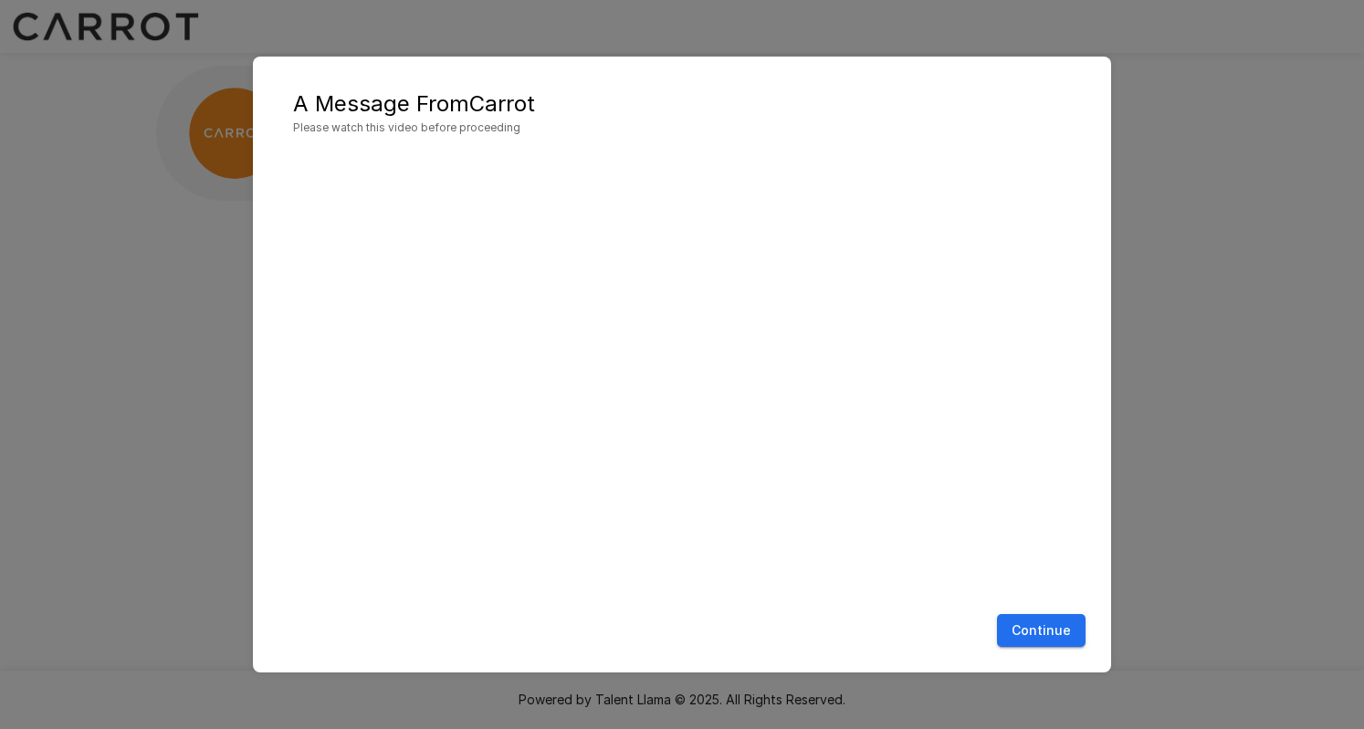
click at [1041, 658] on div "A Message From Carrot Please watch this video before proceeding Continue" at bounding box center [682, 365] width 858 height 617
click at [1036, 634] on button "Continue" at bounding box center [1041, 631] width 89 height 34
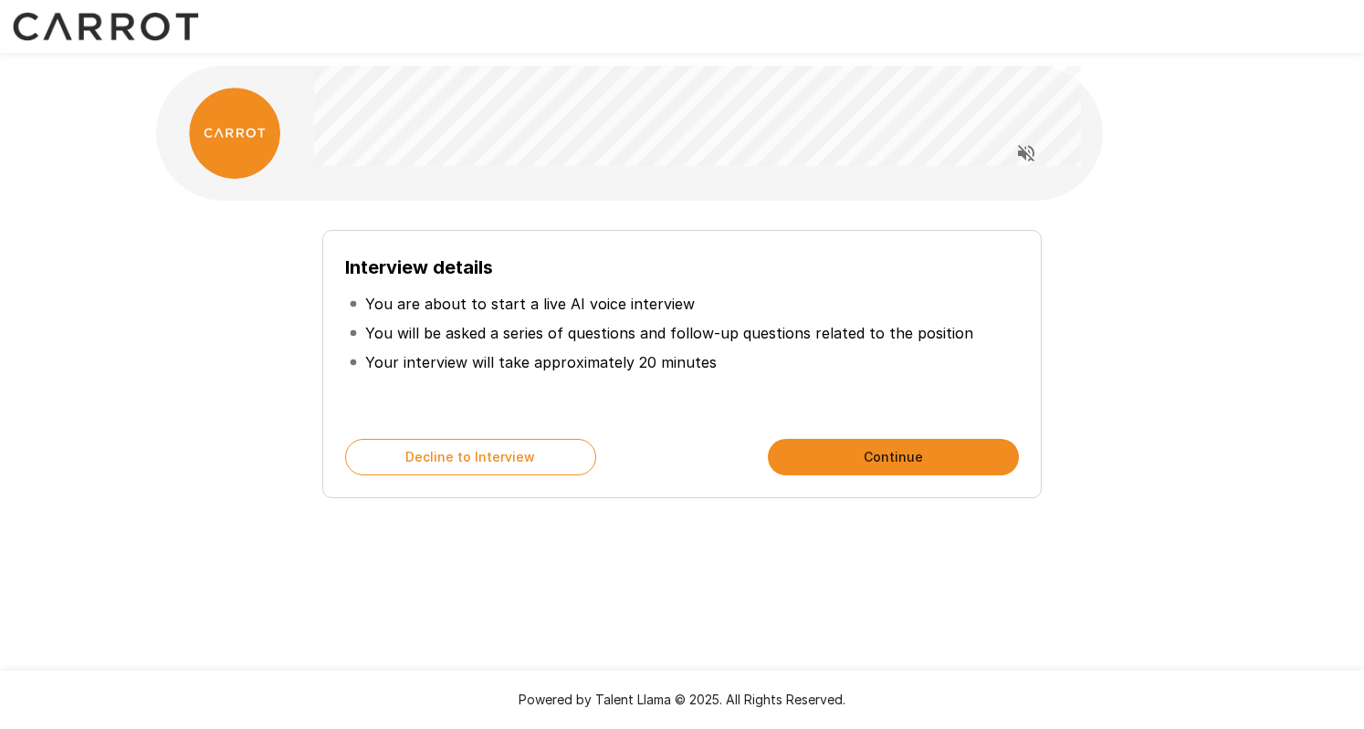
drag, startPoint x: 1255, startPoint y: 136, endPoint x: 1252, endPoint y: 156, distance: 20.3
click at [1255, 136] on div "Interview details You are about to start a live AI voice interview You will be …" at bounding box center [682, 326] width 1364 height 652
click at [1202, 198] on div "Interview details You are about to start a live AI voice interview You will be …" at bounding box center [681, 326] width 1095 height 652
click at [859, 453] on button "Continue" at bounding box center [893, 457] width 251 height 37
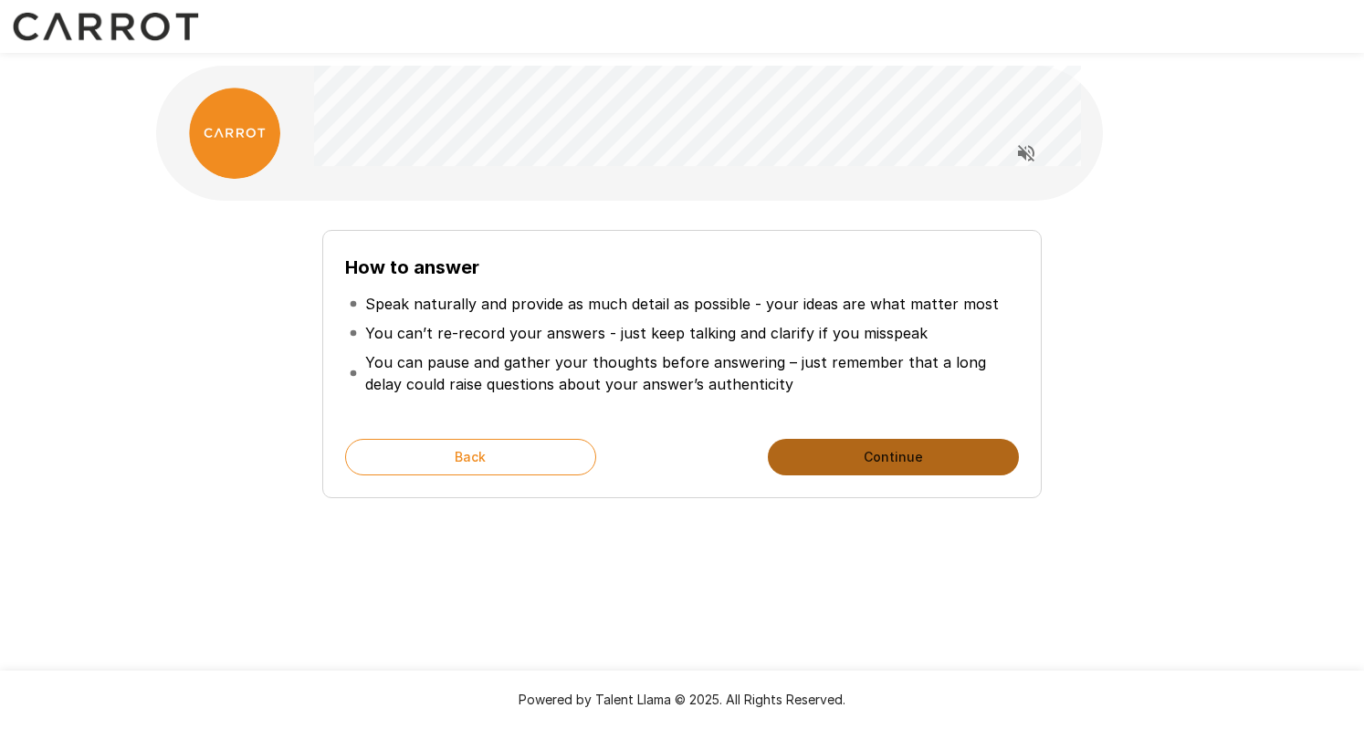
click at [859, 453] on button "Continue" at bounding box center [893, 457] width 251 height 37
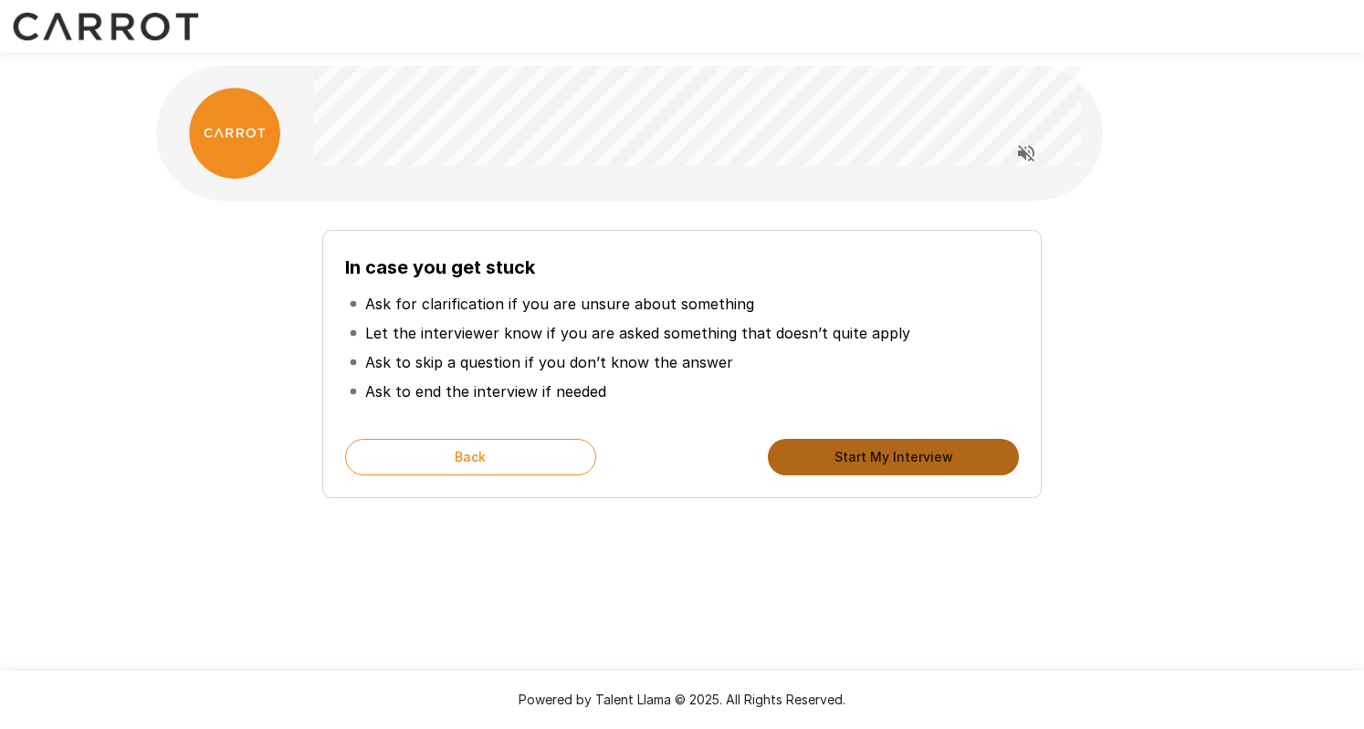
click at [859, 453] on button "Start My Interview" at bounding box center [893, 457] width 251 height 37
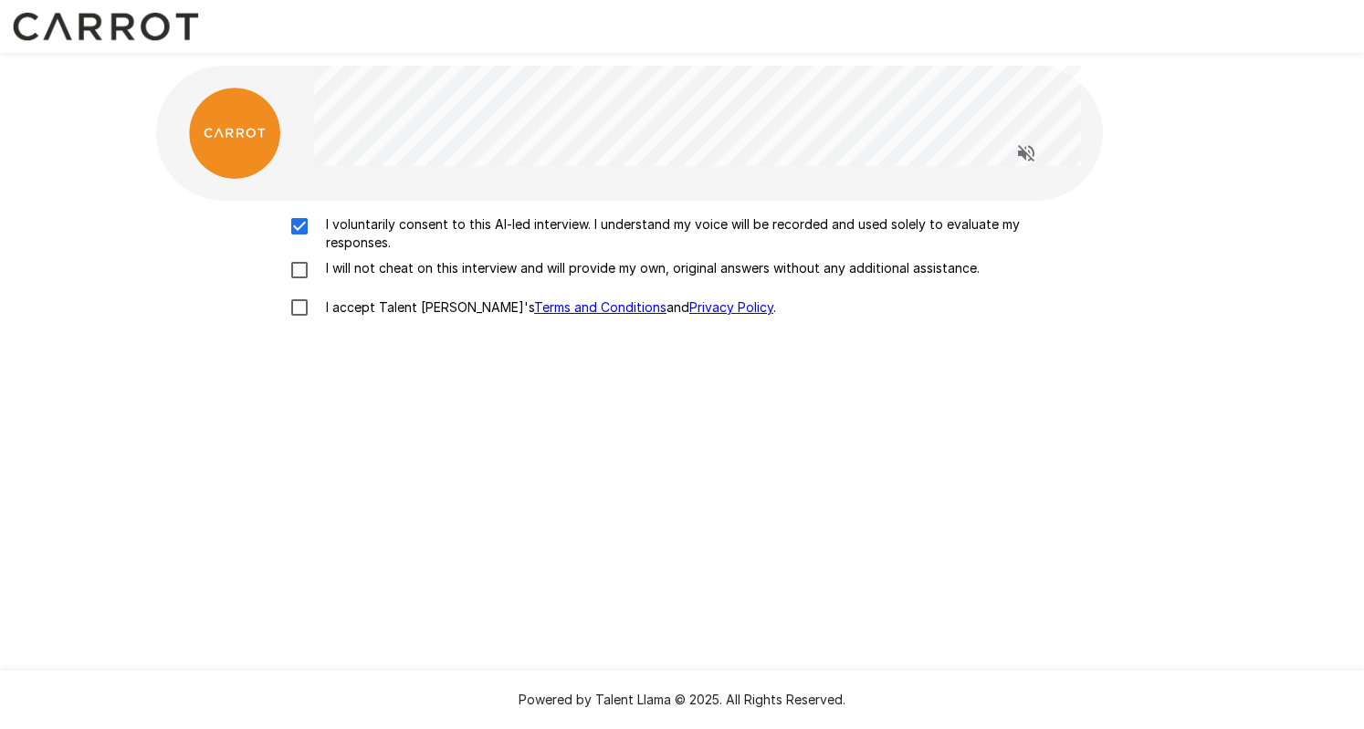
click at [315, 253] on div "I voluntarily consent to this AI-led interview. I understand my voice will be r…" at bounding box center [681, 270] width 1037 height 111
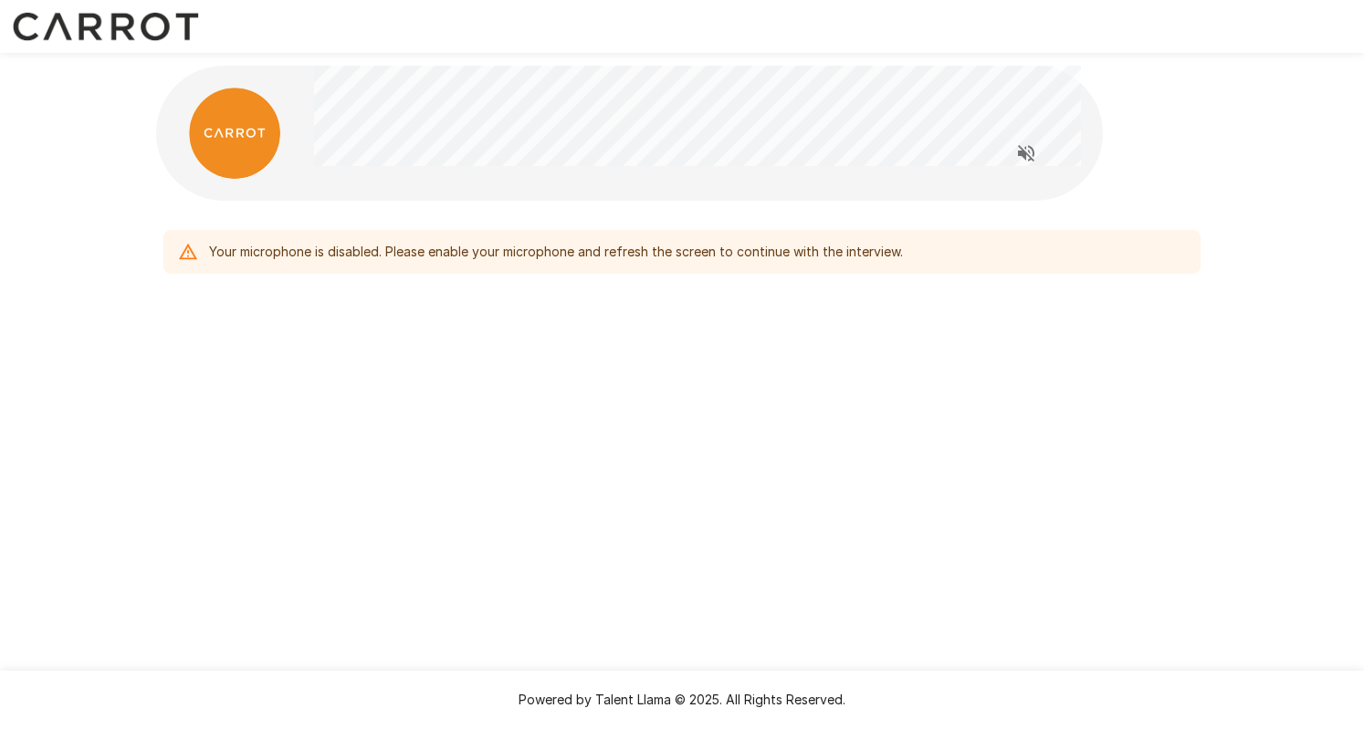
click at [1181, 560] on div "Your microphone is disabled. Please enable your microphone and refresh the scre…" at bounding box center [682, 364] width 1364 height 729
click at [1023, 151] on icon "Read questions aloud" at bounding box center [1026, 153] width 16 height 16
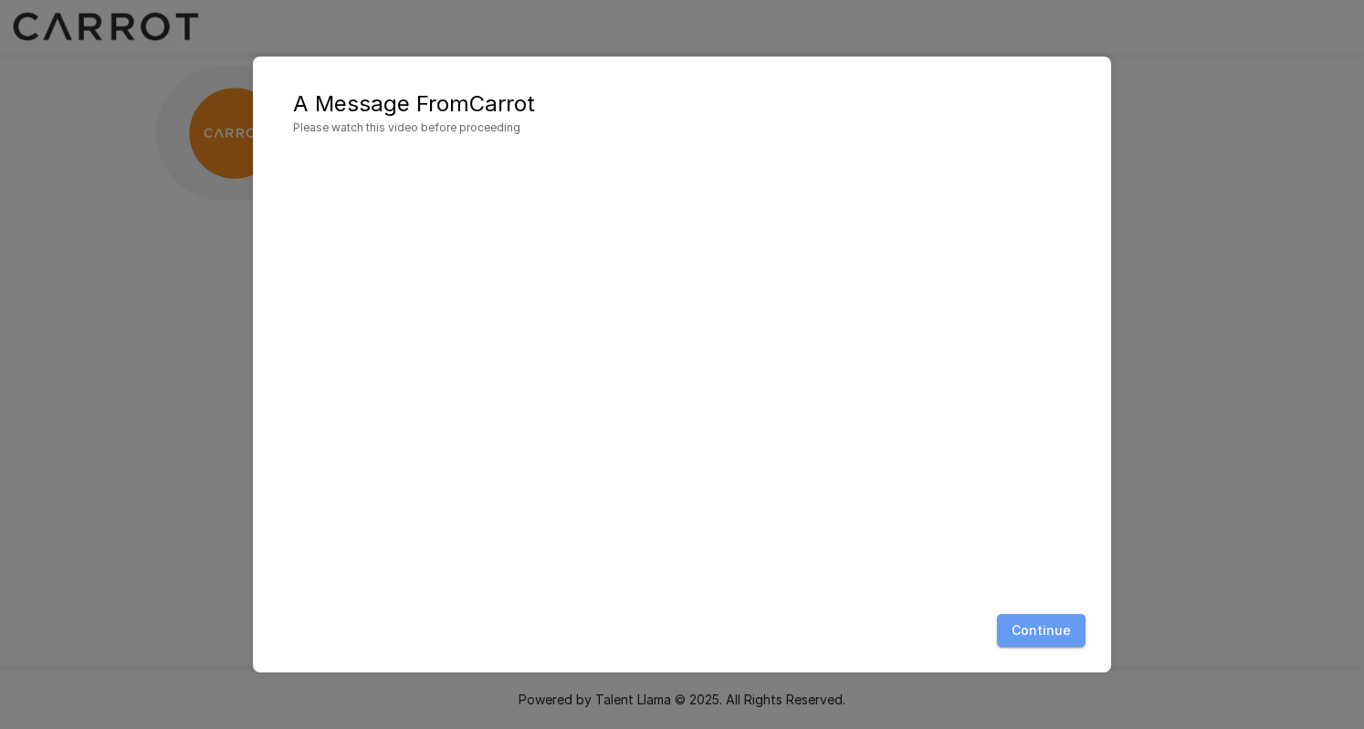
click at [1046, 627] on button "Continue" at bounding box center [1041, 631] width 89 height 34
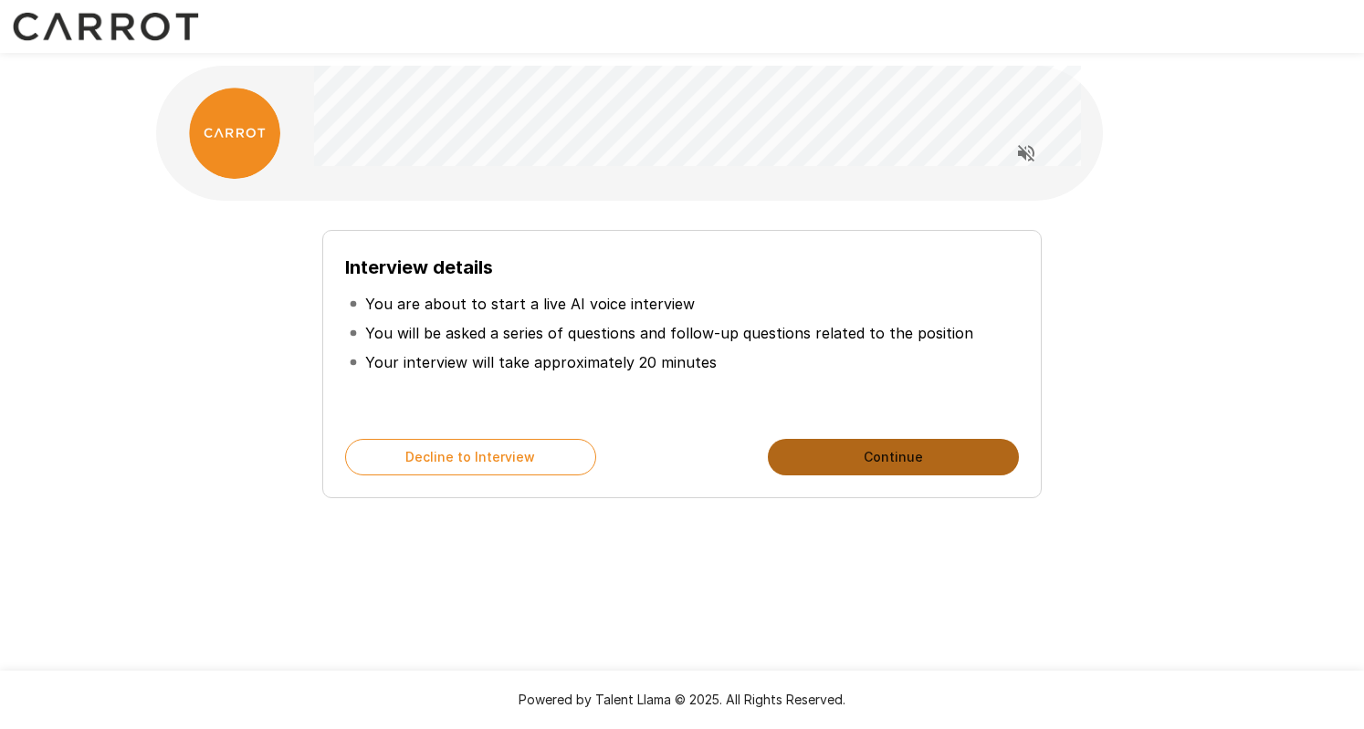
click at [966, 448] on button "Continue" at bounding box center [893, 457] width 251 height 37
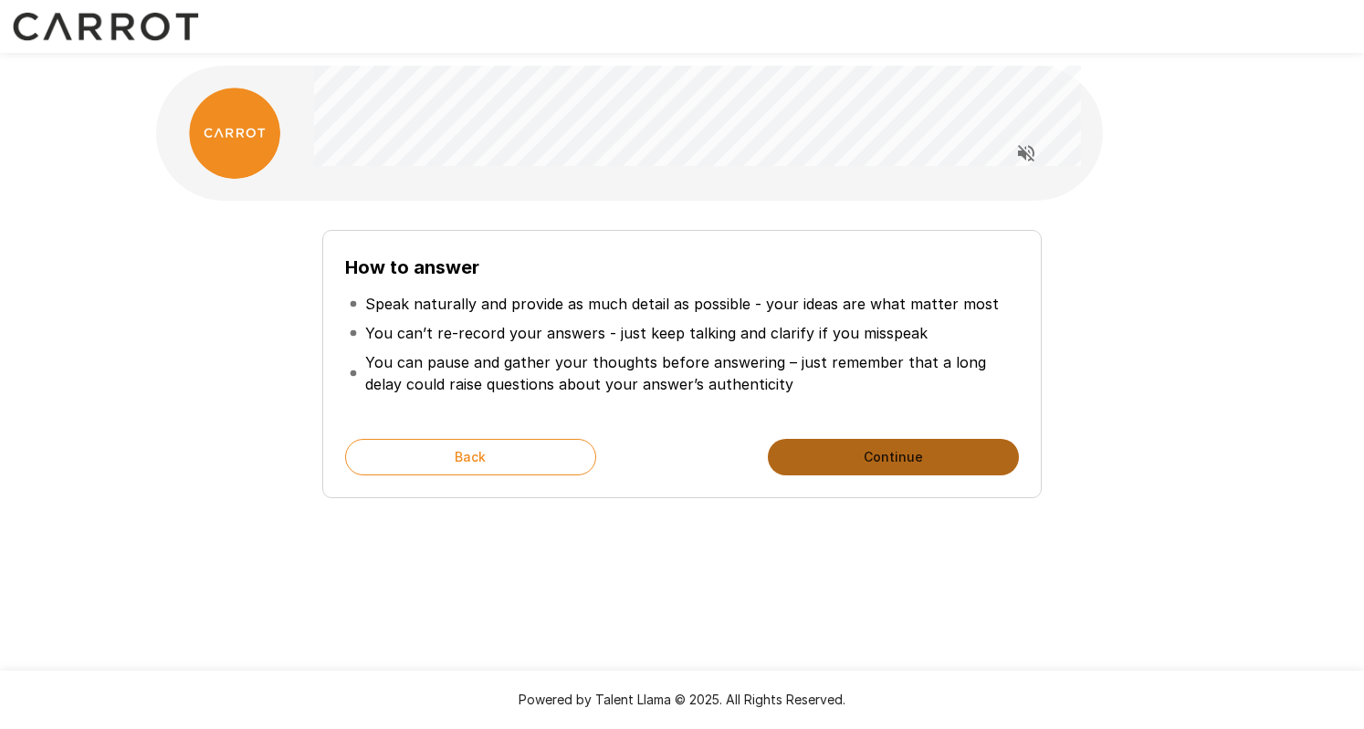
click at [904, 462] on button "Continue" at bounding box center [893, 457] width 251 height 37
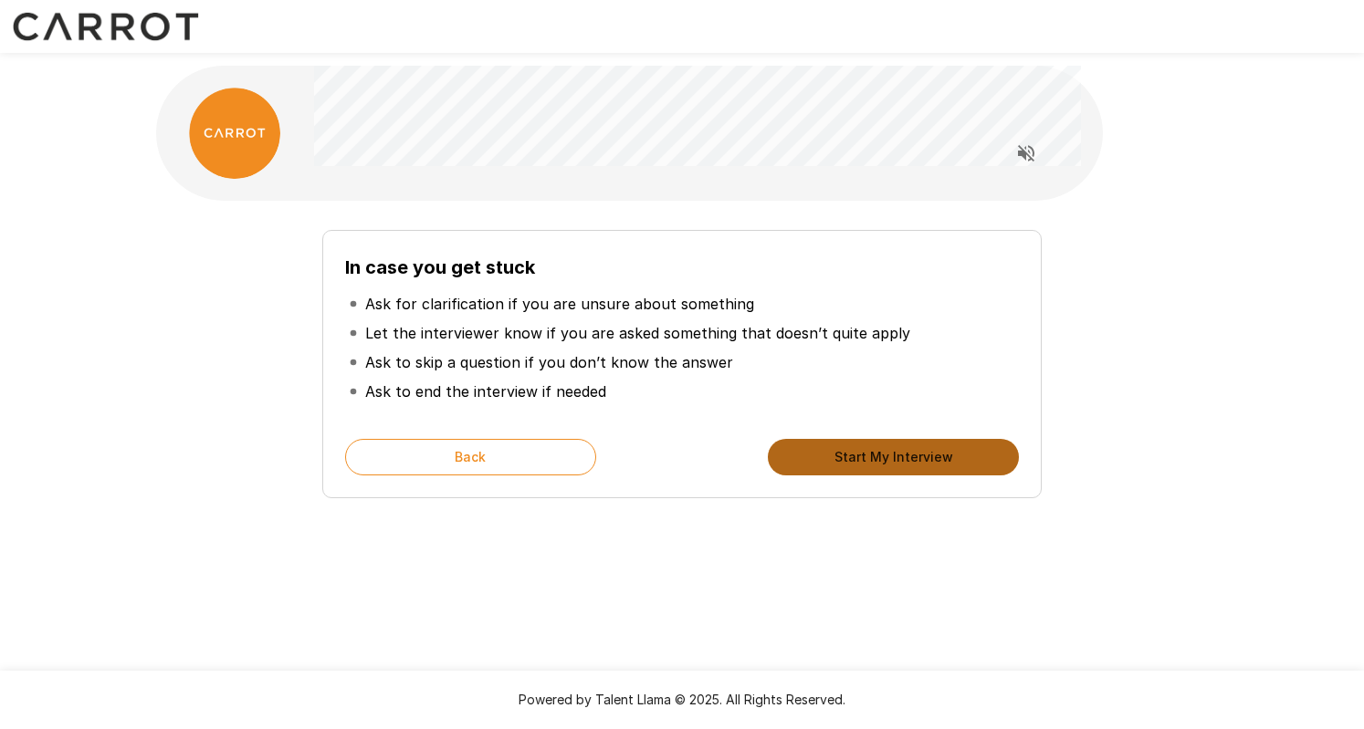
click at [904, 462] on button "Start My Interview" at bounding box center [893, 457] width 251 height 37
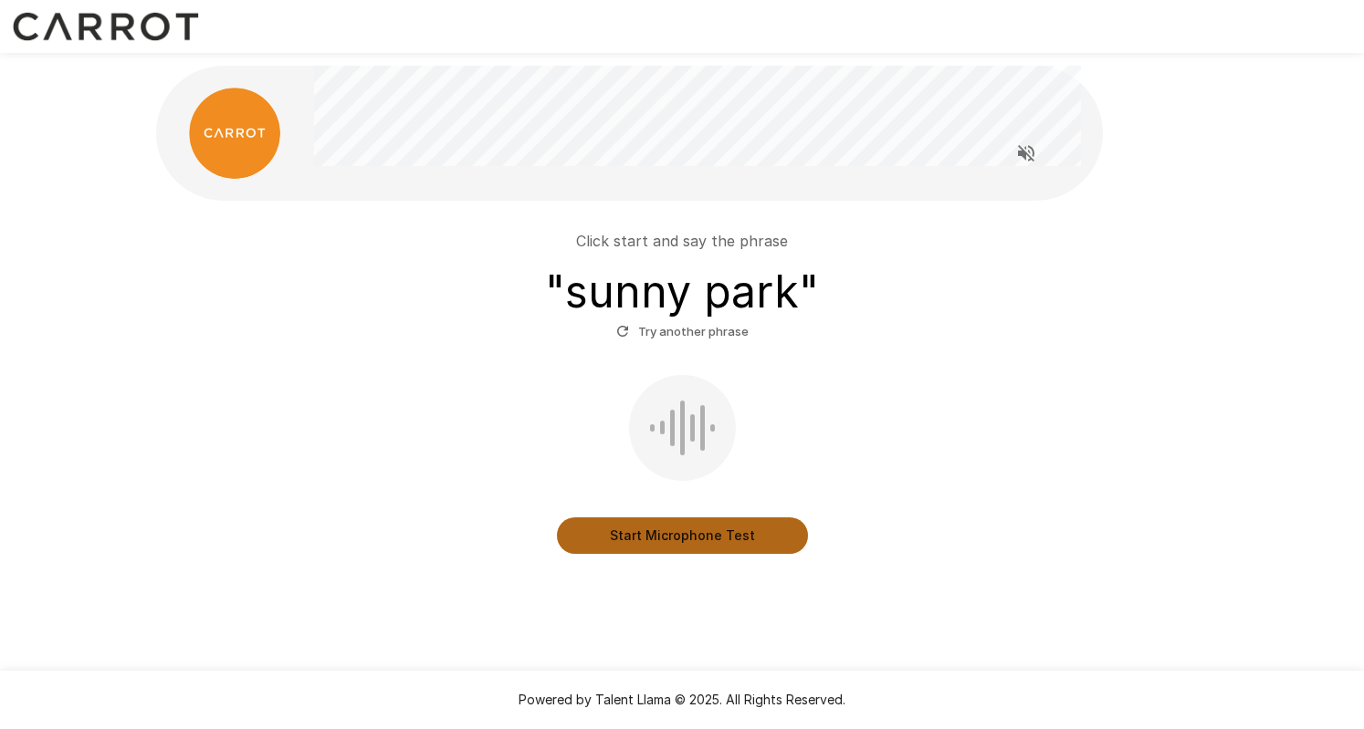
drag, startPoint x: 685, startPoint y: 518, endPoint x: 681, endPoint y: 533, distance: 15.9
click at [681, 533] on button "Start Microphone Test" at bounding box center [682, 536] width 251 height 37
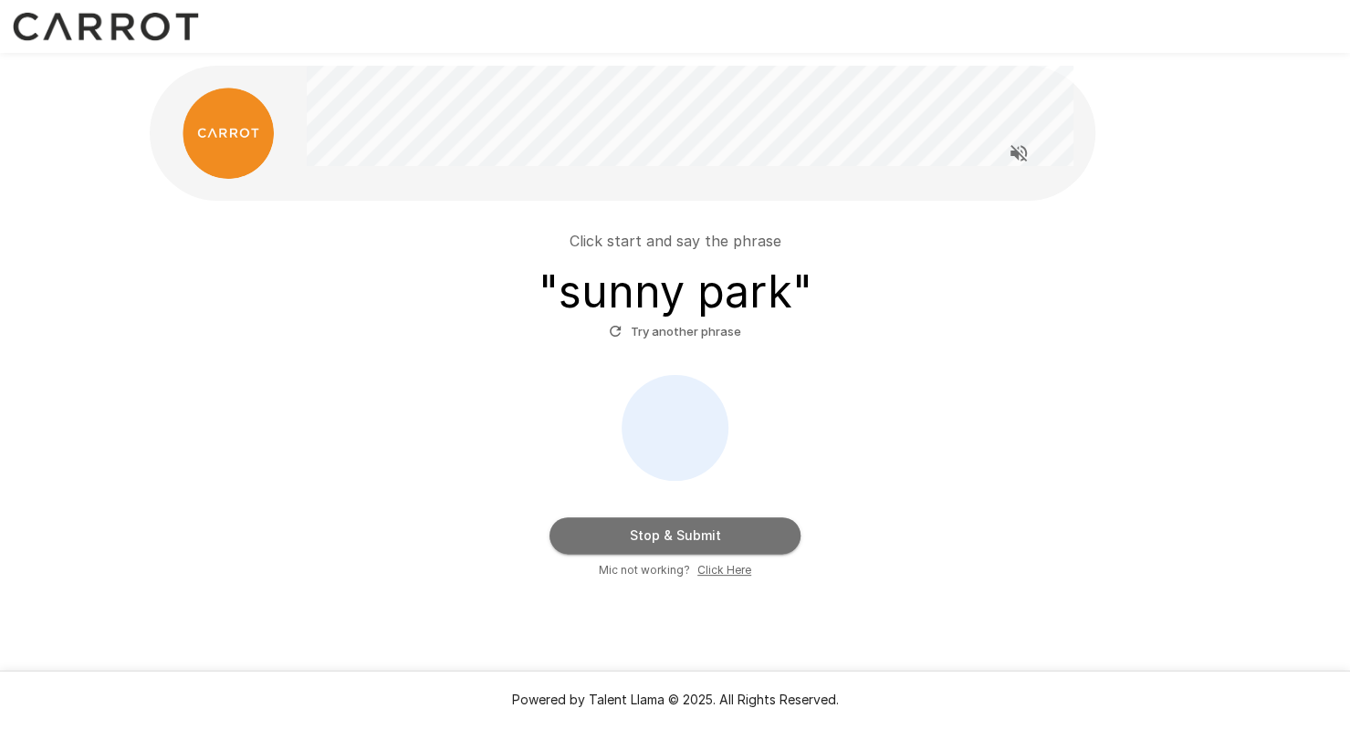
click at [681, 533] on button "Stop & Submit" at bounding box center [675, 536] width 251 height 37
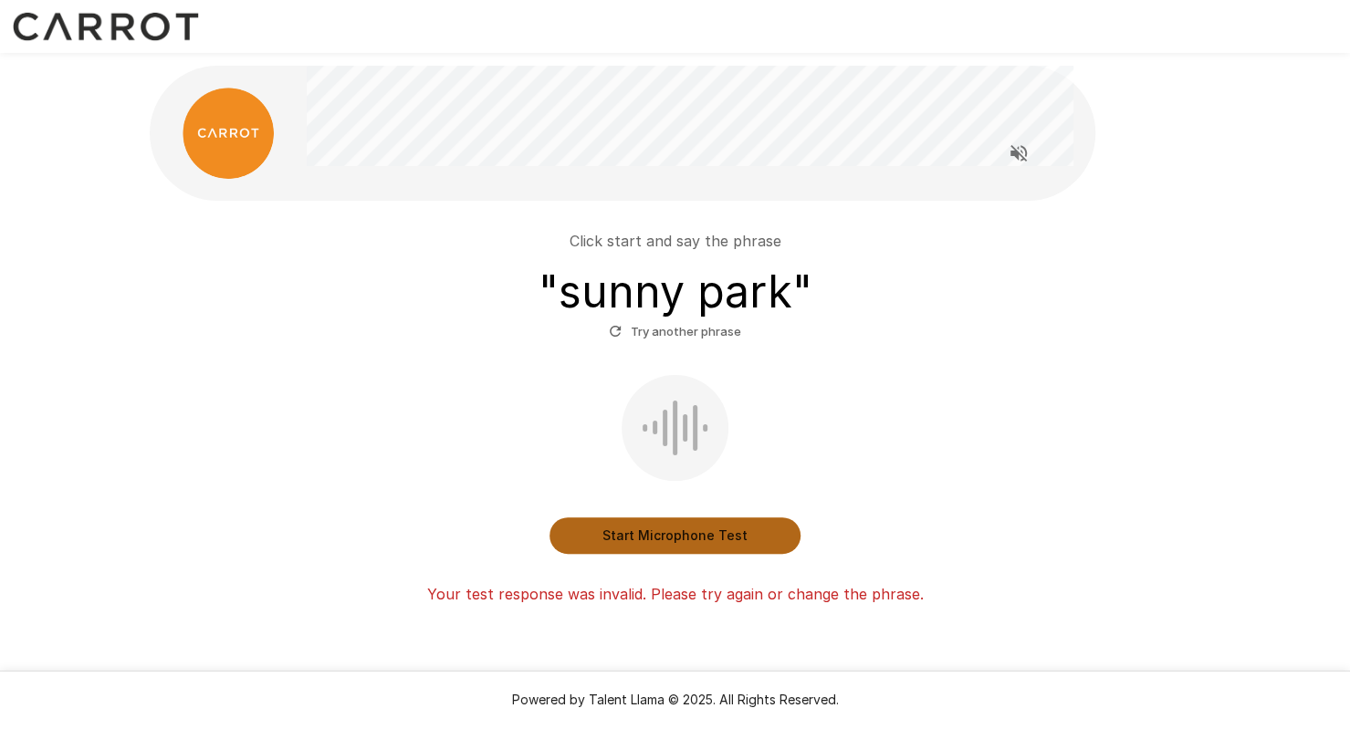
click at [681, 533] on button "Start Microphone Test" at bounding box center [675, 536] width 251 height 37
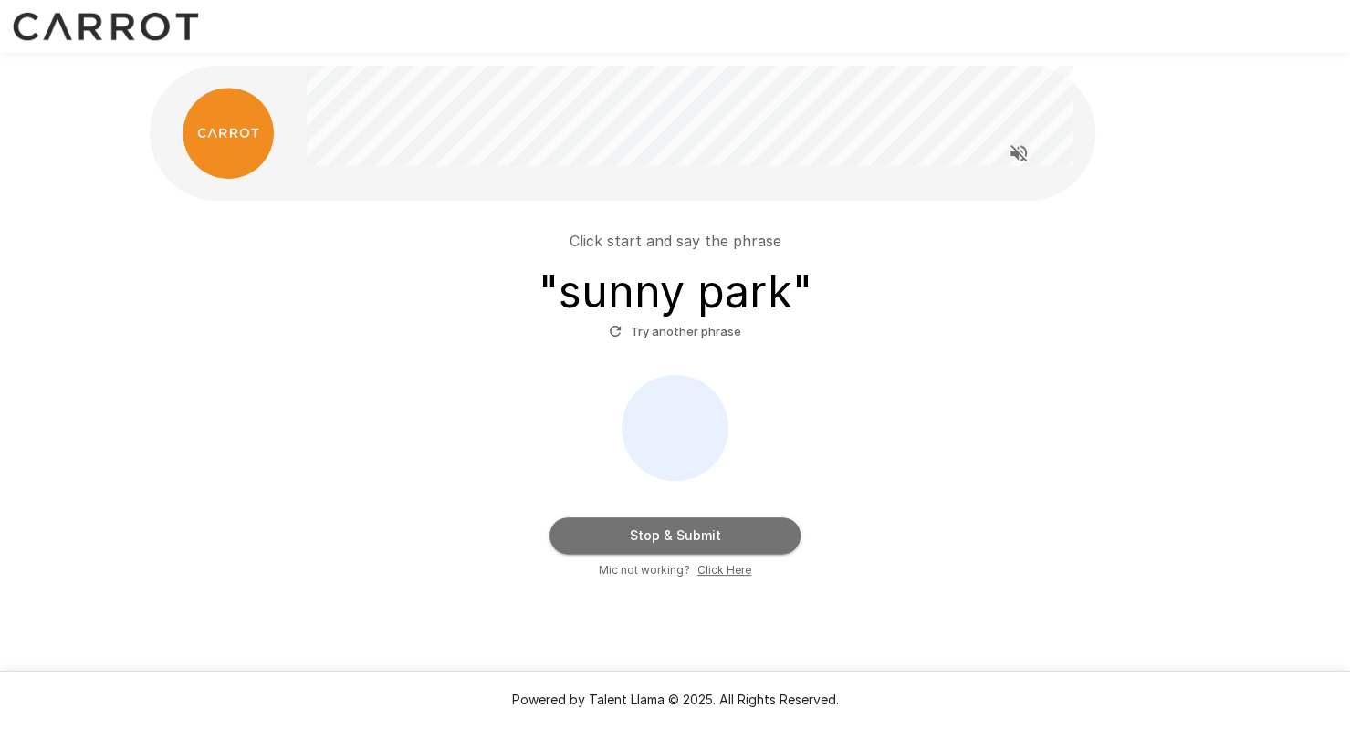
click at [681, 533] on button "Stop & Submit" at bounding box center [675, 536] width 251 height 37
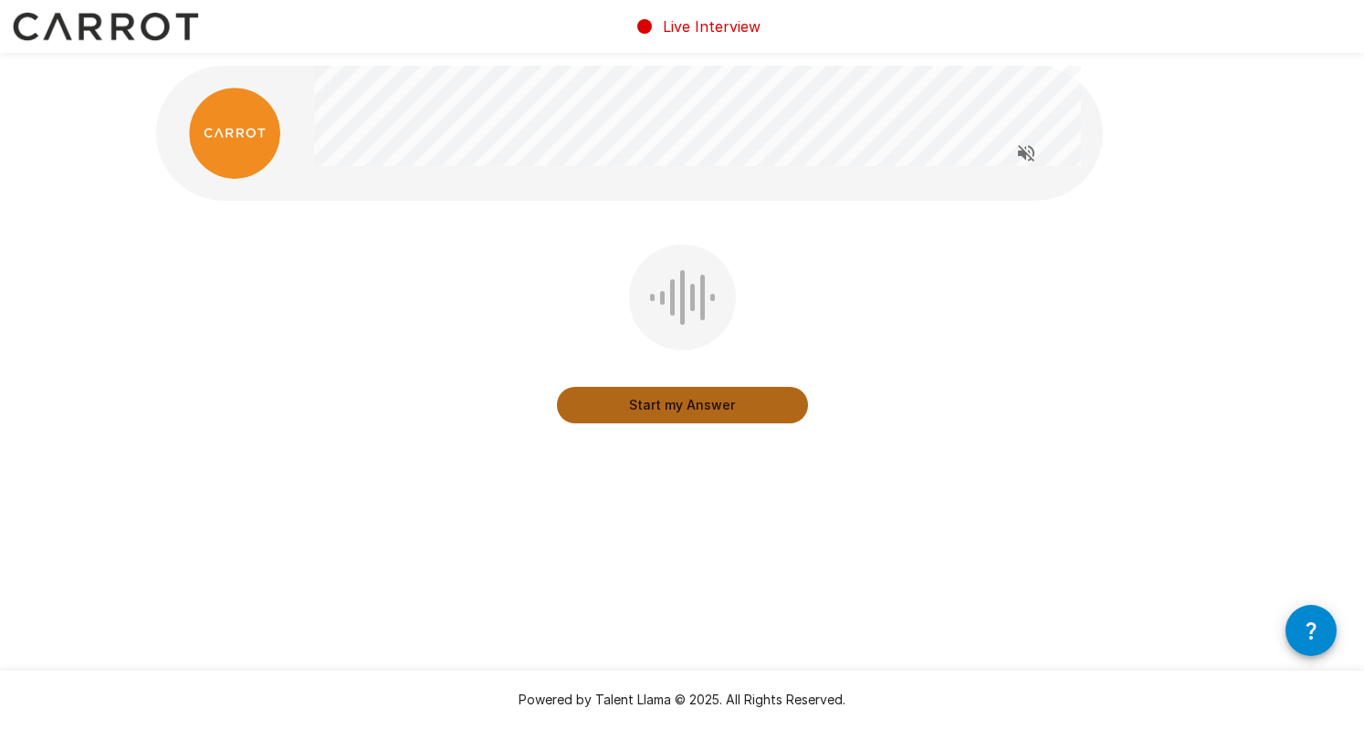
click at [694, 404] on button "Start my Answer" at bounding box center [682, 405] width 251 height 37
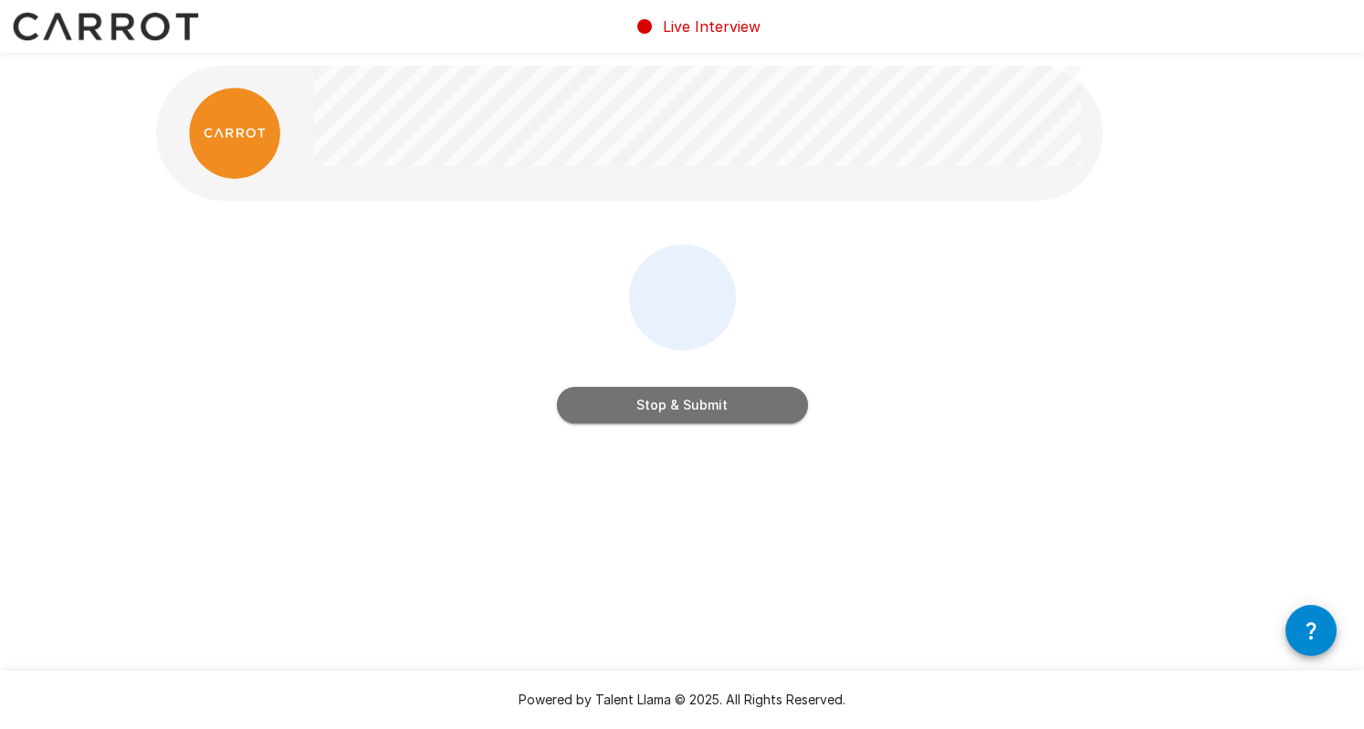
click at [694, 404] on button "Stop & Submit" at bounding box center [682, 405] width 251 height 37
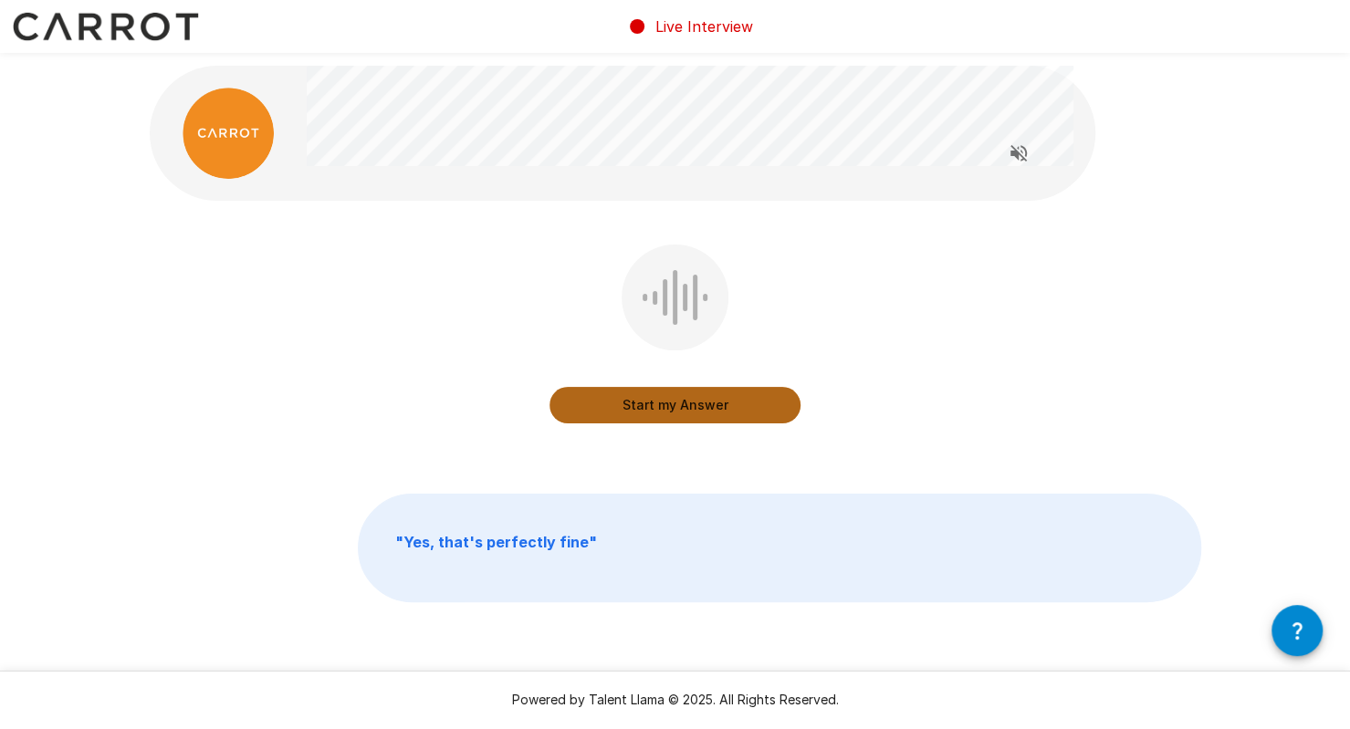
click at [694, 404] on button "Start my Answer" at bounding box center [675, 405] width 251 height 37
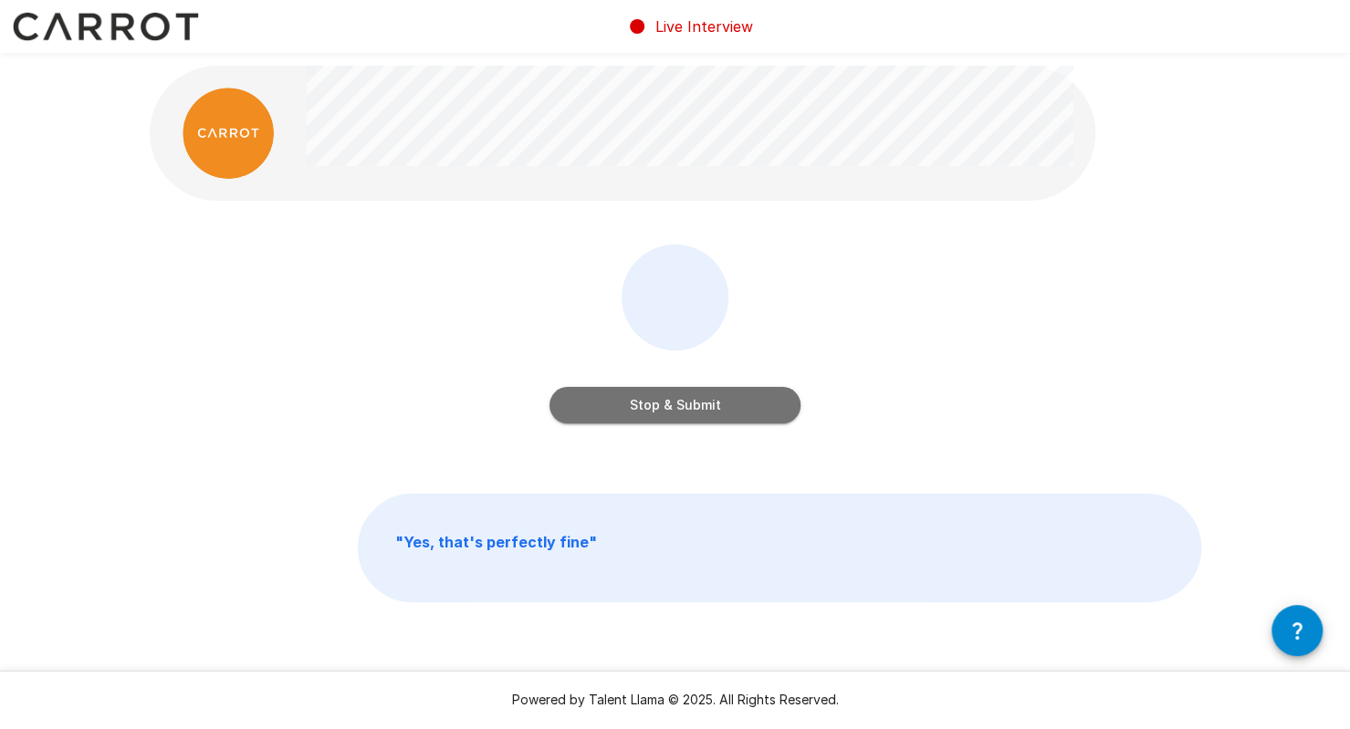
click at [694, 404] on button "Stop & Submit" at bounding box center [675, 405] width 251 height 37
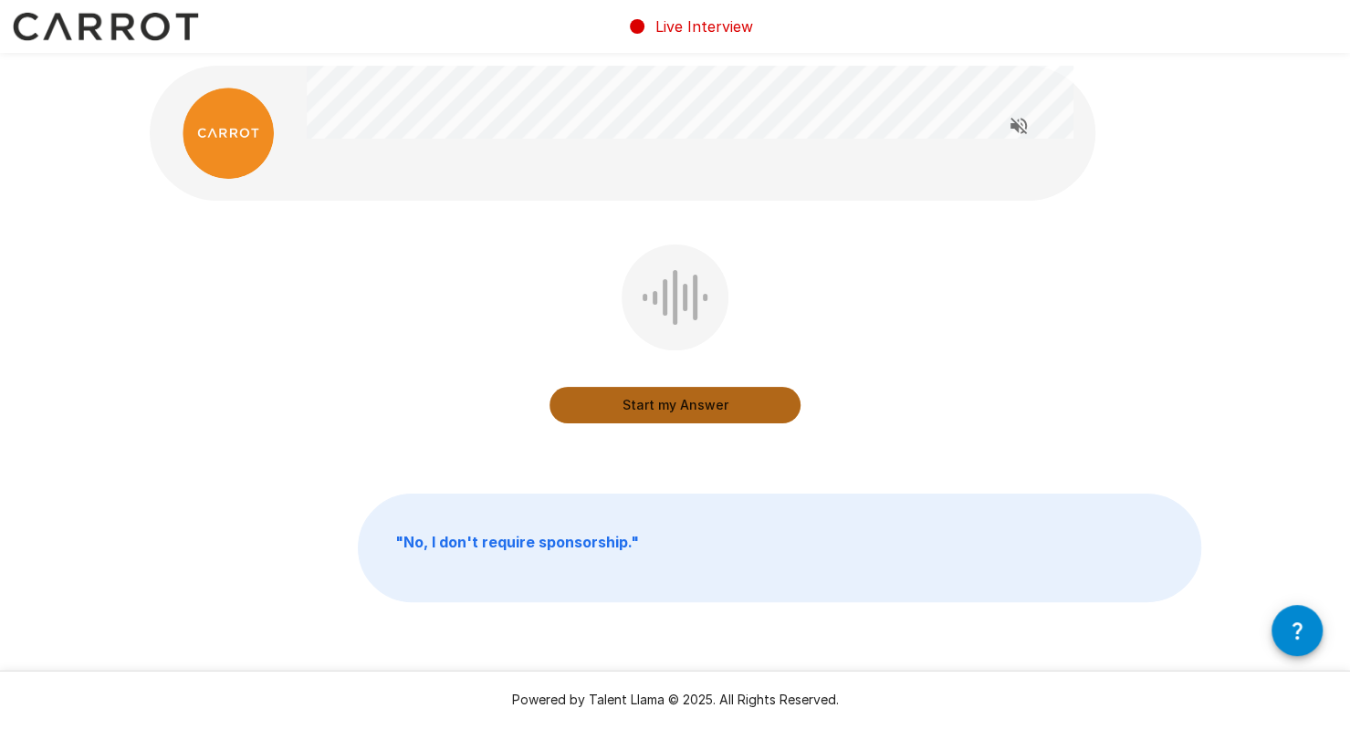
click at [694, 404] on button "Start my Answer" at bounding box center [675, 405] width 251 height 37
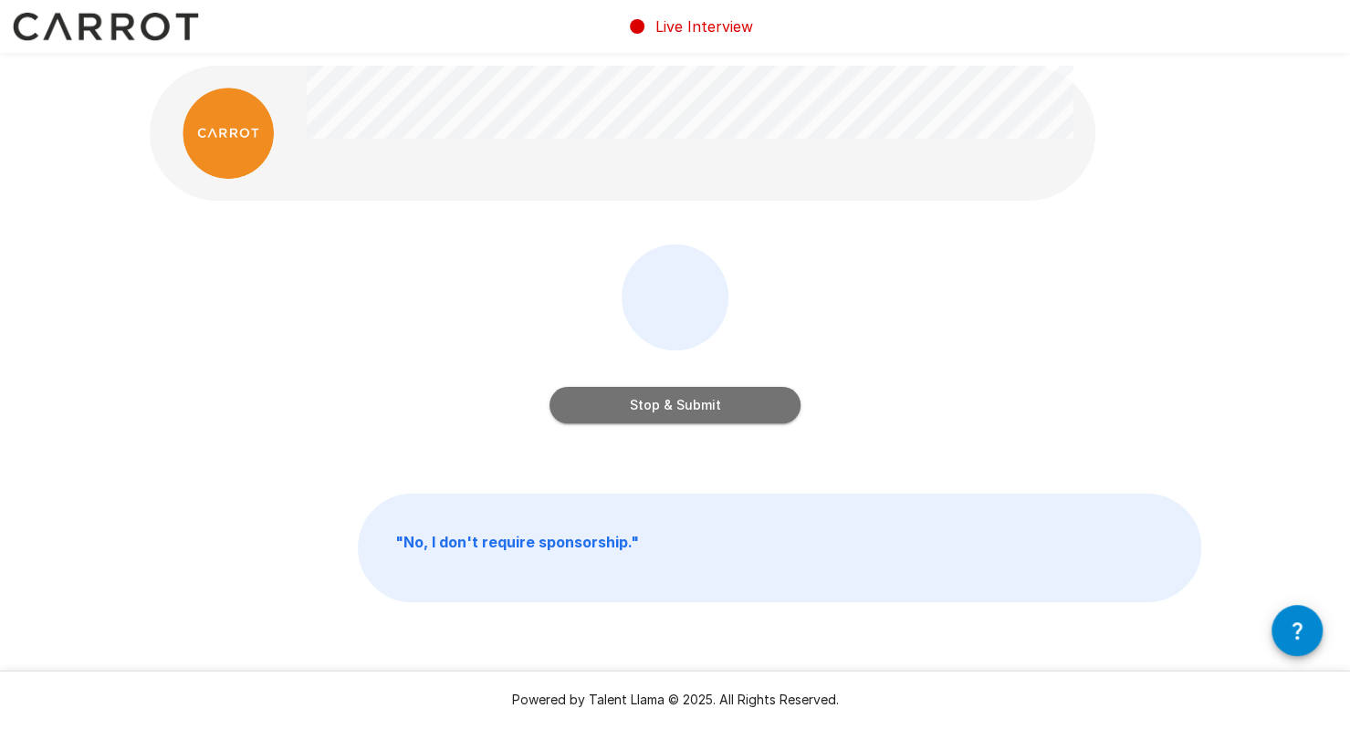
click at [694, 404] on button "Stop & Submit" at bounding box center [675, 405] width 251 height 37
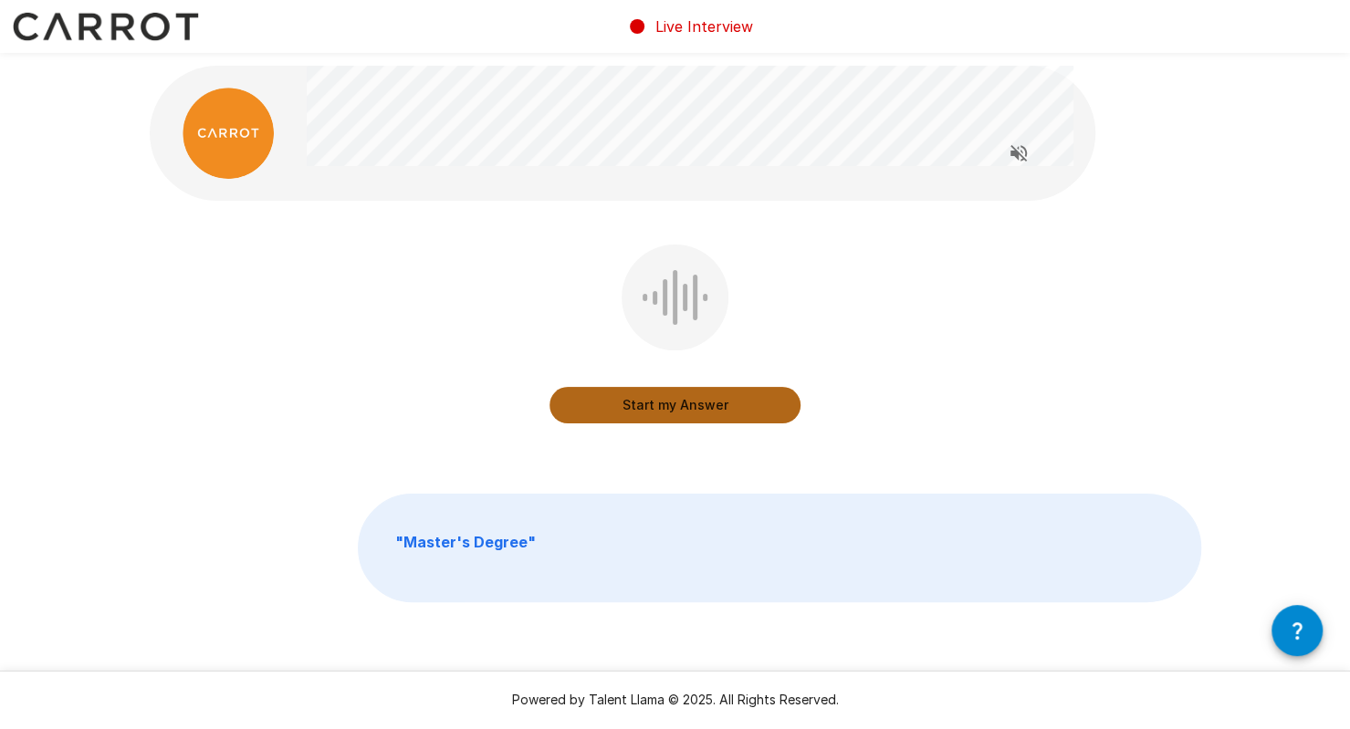
click at [679, 402] on button "Start my Answer" at bounding box center [675, 405] width 251 height 37
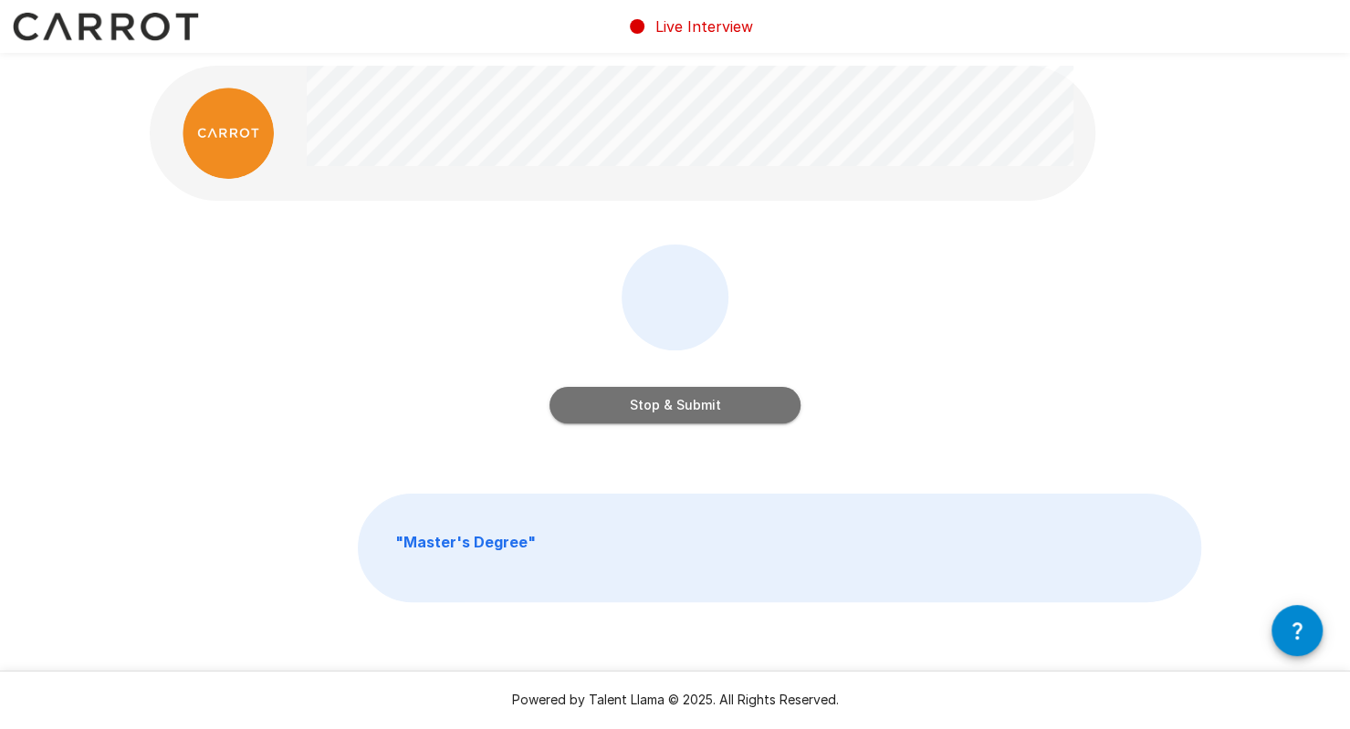
click at [679, 402] on button "Stop & Submit" at bounding box center [675, 405] width 251 height 37
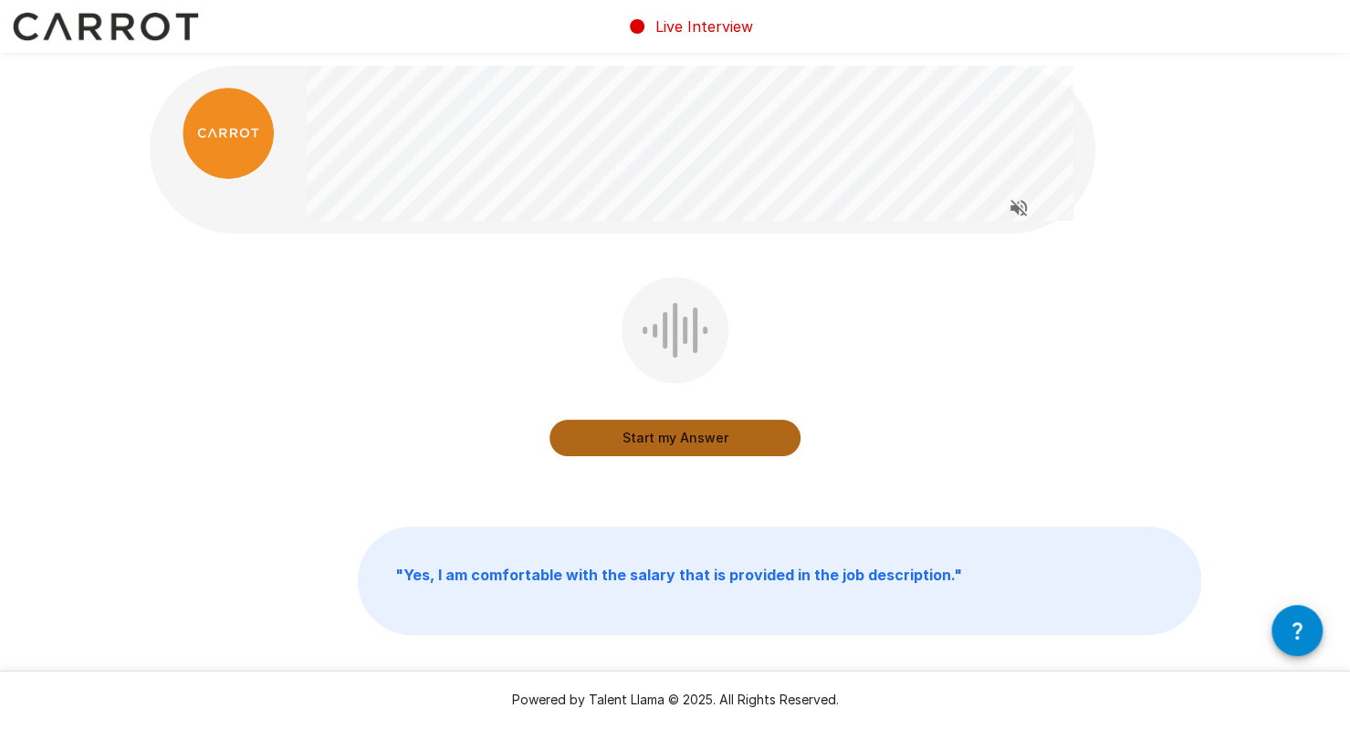
click at [676, 420] on button "Start my Answer" at bounding box center [675, 438] width 251 height 37
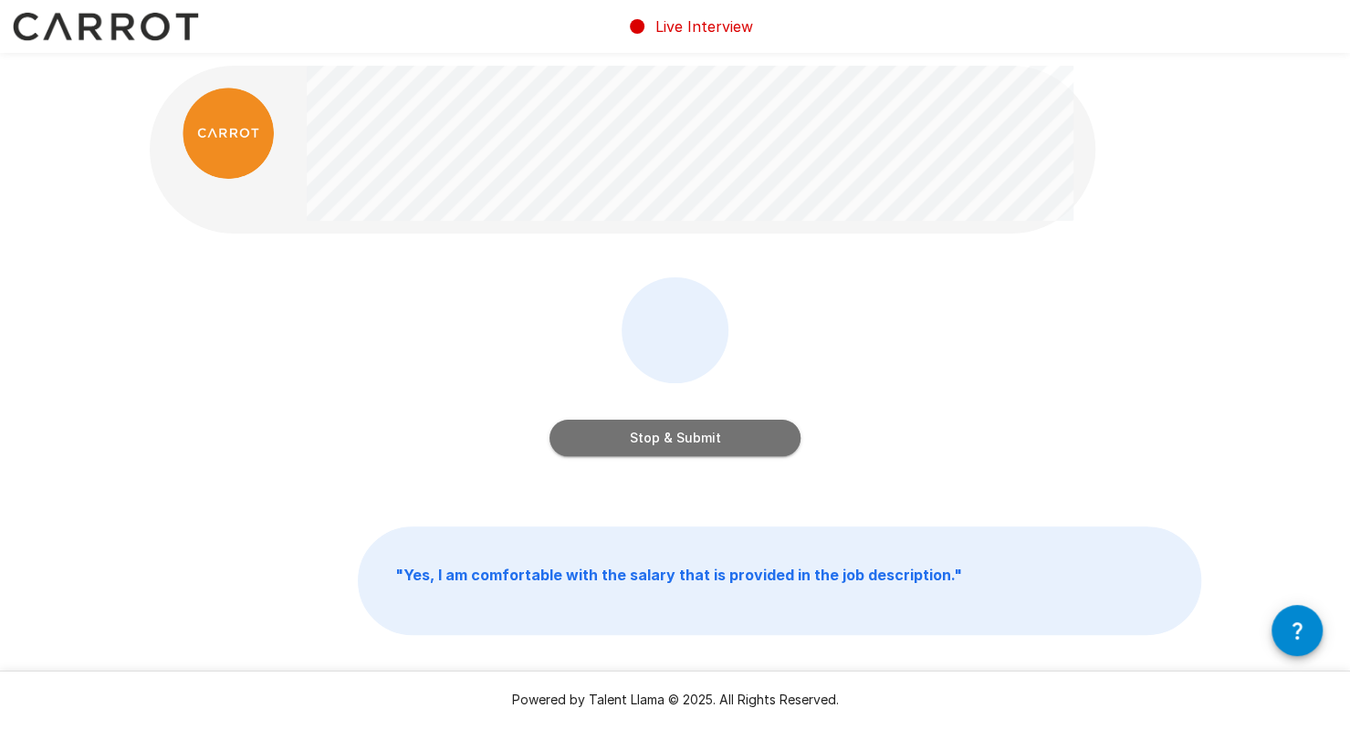
click at [678, 445] on button "Stop & Submit" at bounding box center [675, 438] width 251 height 37
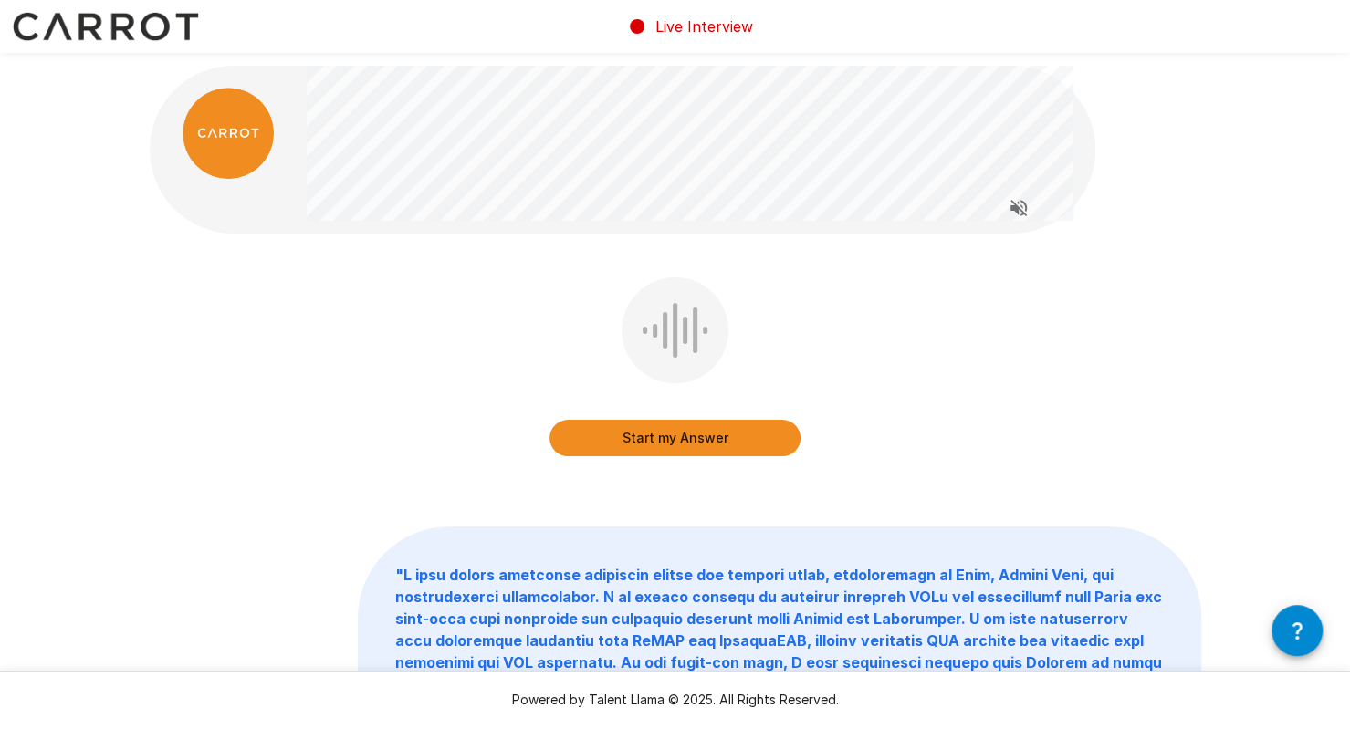
scroll to position [31, 0]
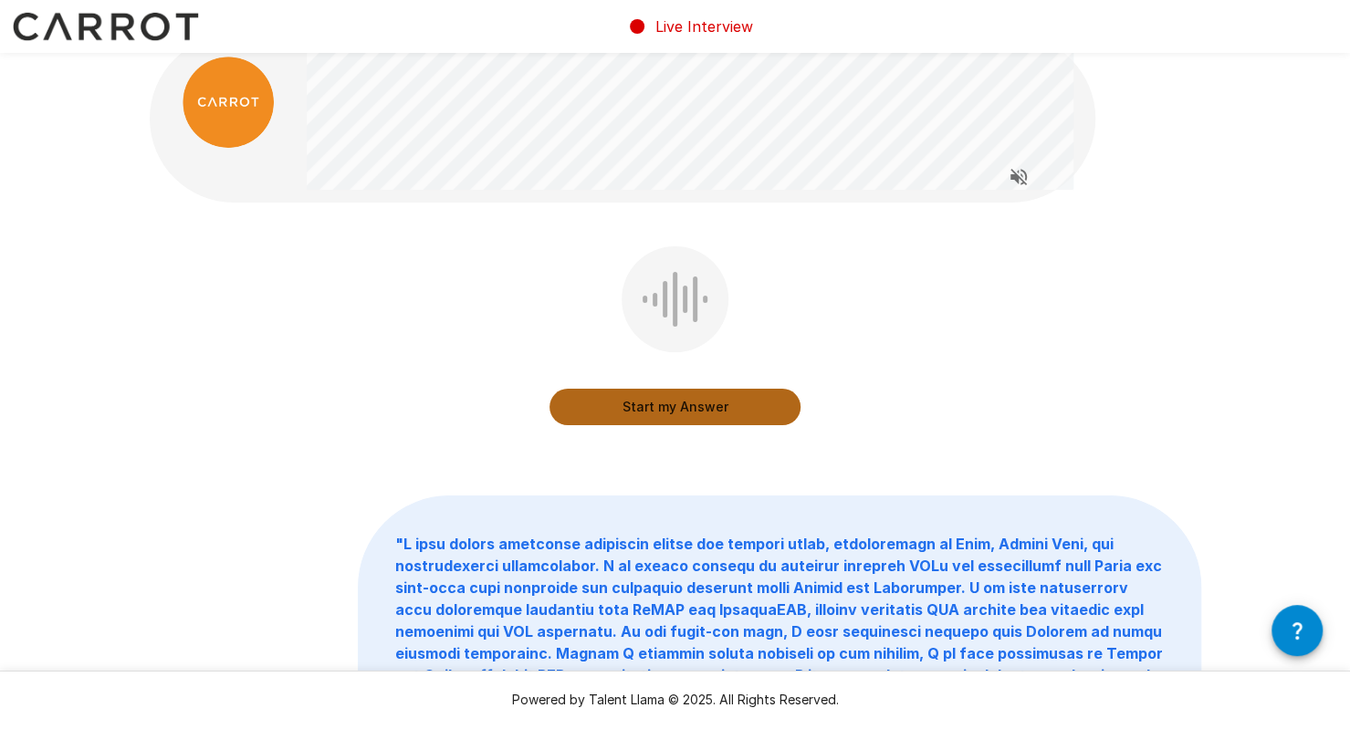
click at [697, 412] on button "Start my Answer" at bounding box center [675, 407] width 251 height 37
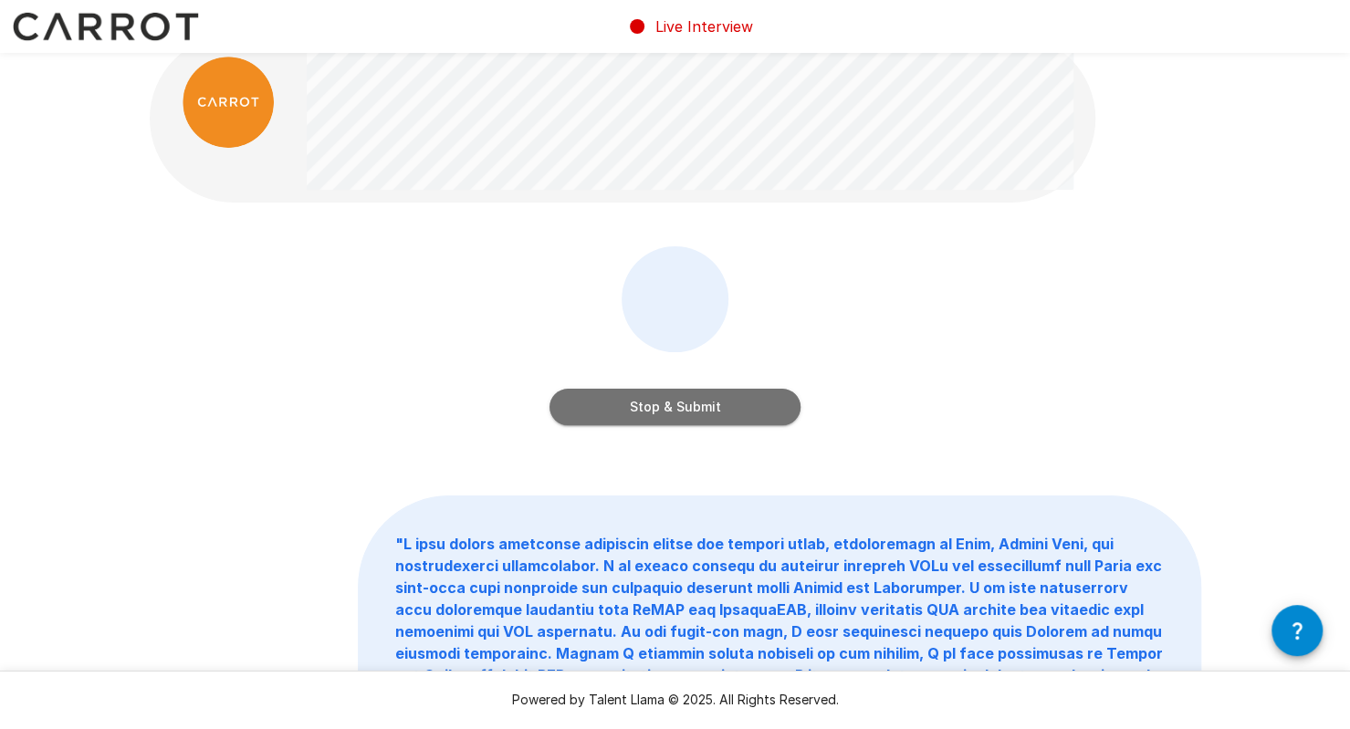
click at [681, 404] on button "Stop & Submit" at bounding box center [675, 407] width 251 height 37
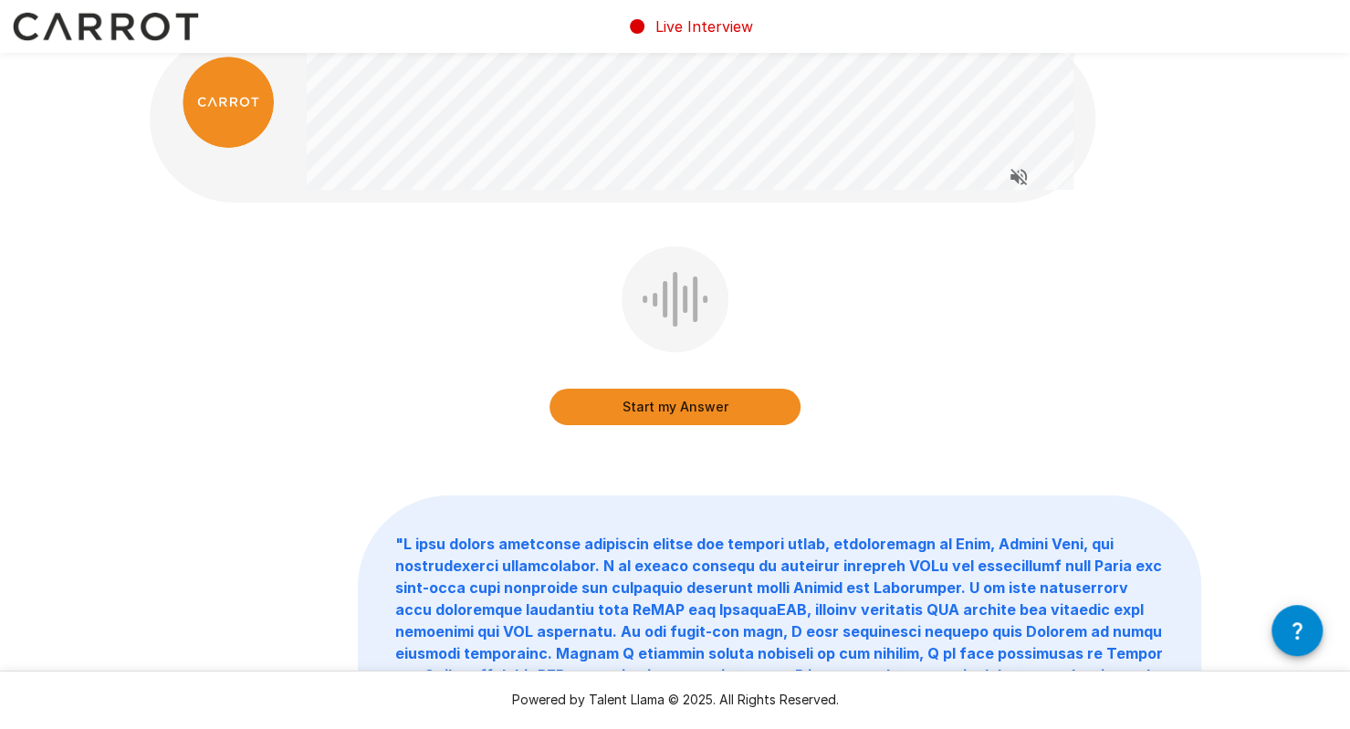
scroll to position [0, 0]
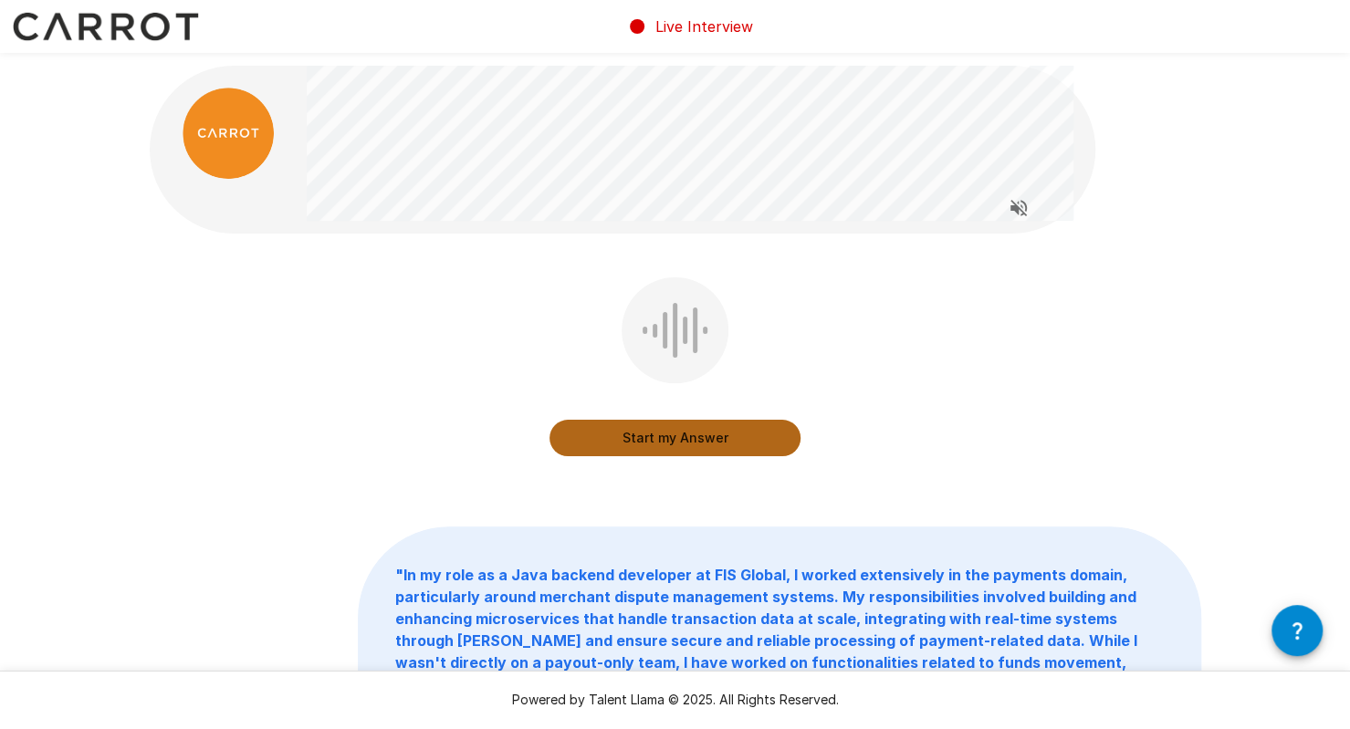
click at [672, 435] on button "Start my Answer" at bounding box center [675, 438] width 251 height 37
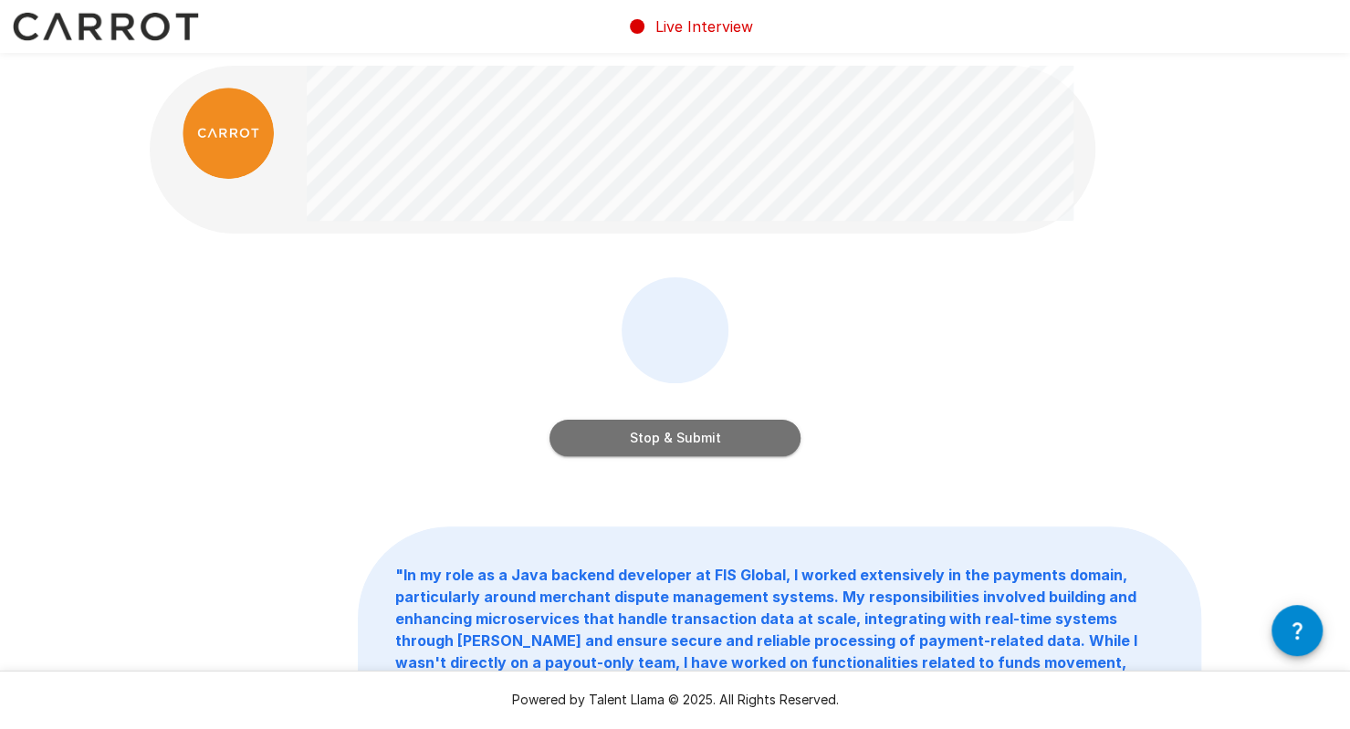
click at [672, 435] on button "Stop & Submit" at bounding box center [675, 438] width 251 height 37
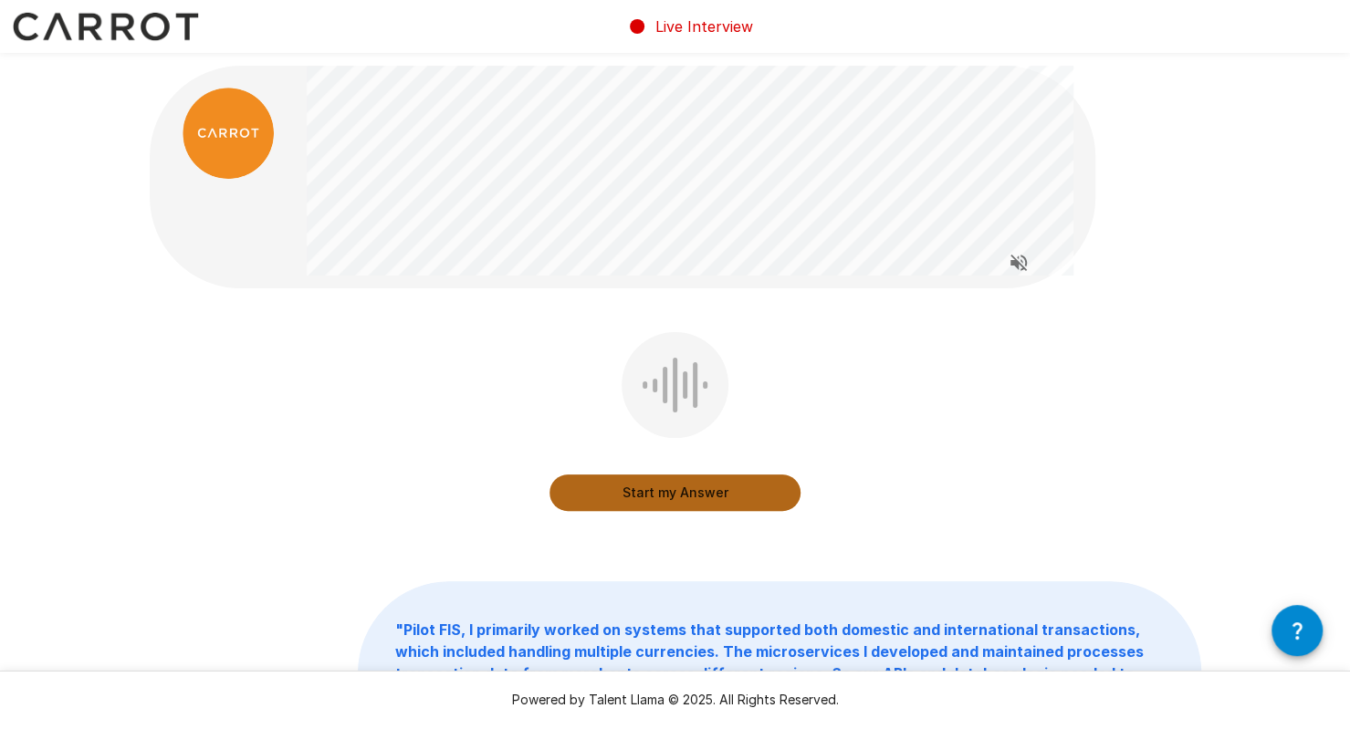
click at [668, 495] on button "Start my Answer" at bounding box center [675, 493] width 251 height 37
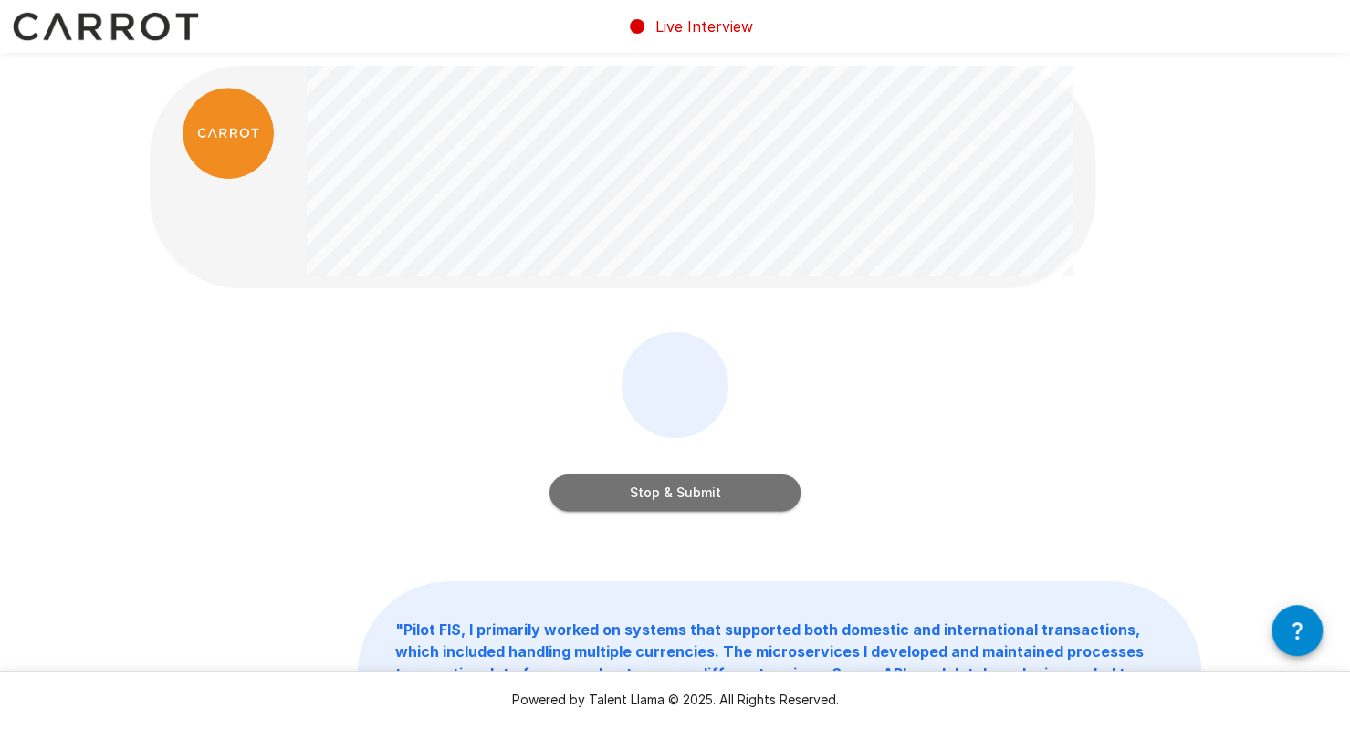
click at [672, 498] on button "Stop & Submit" at bounding box center [675, 493] width 251 height 37
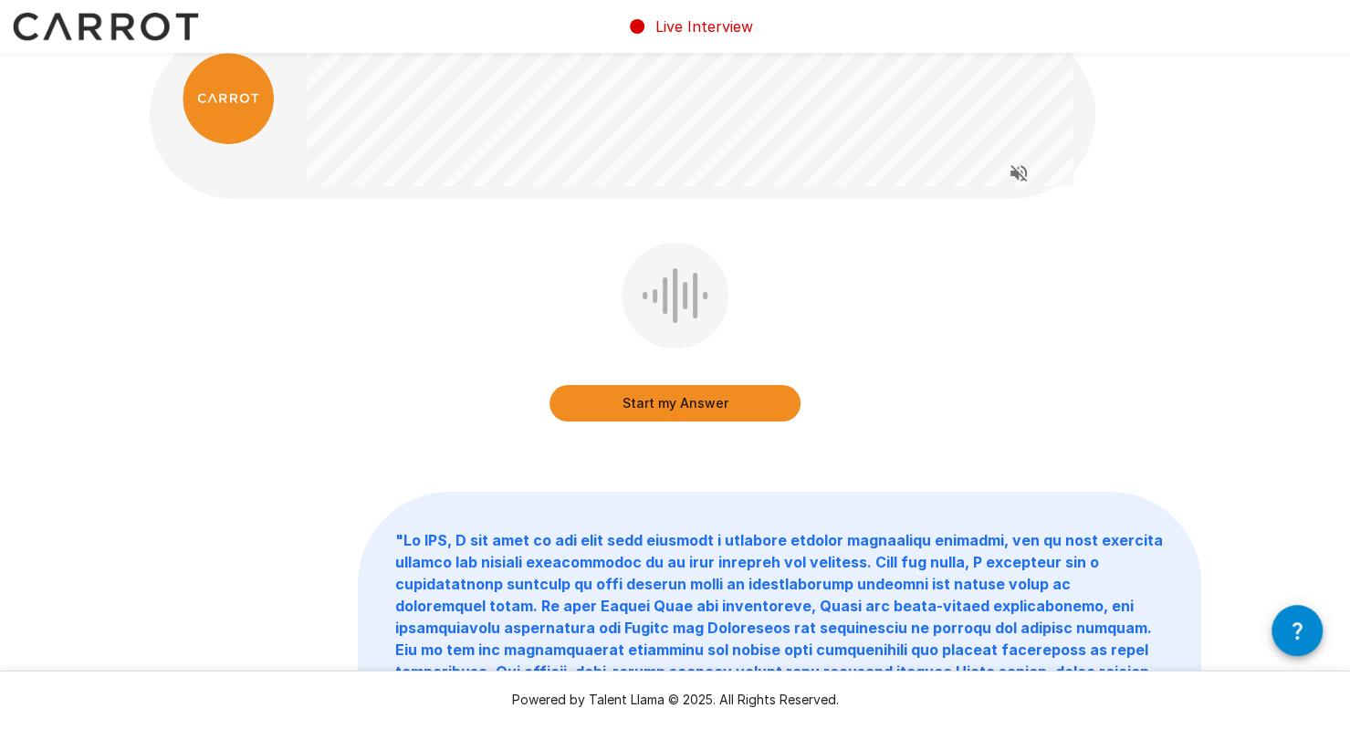
scroll to position [47, 0]
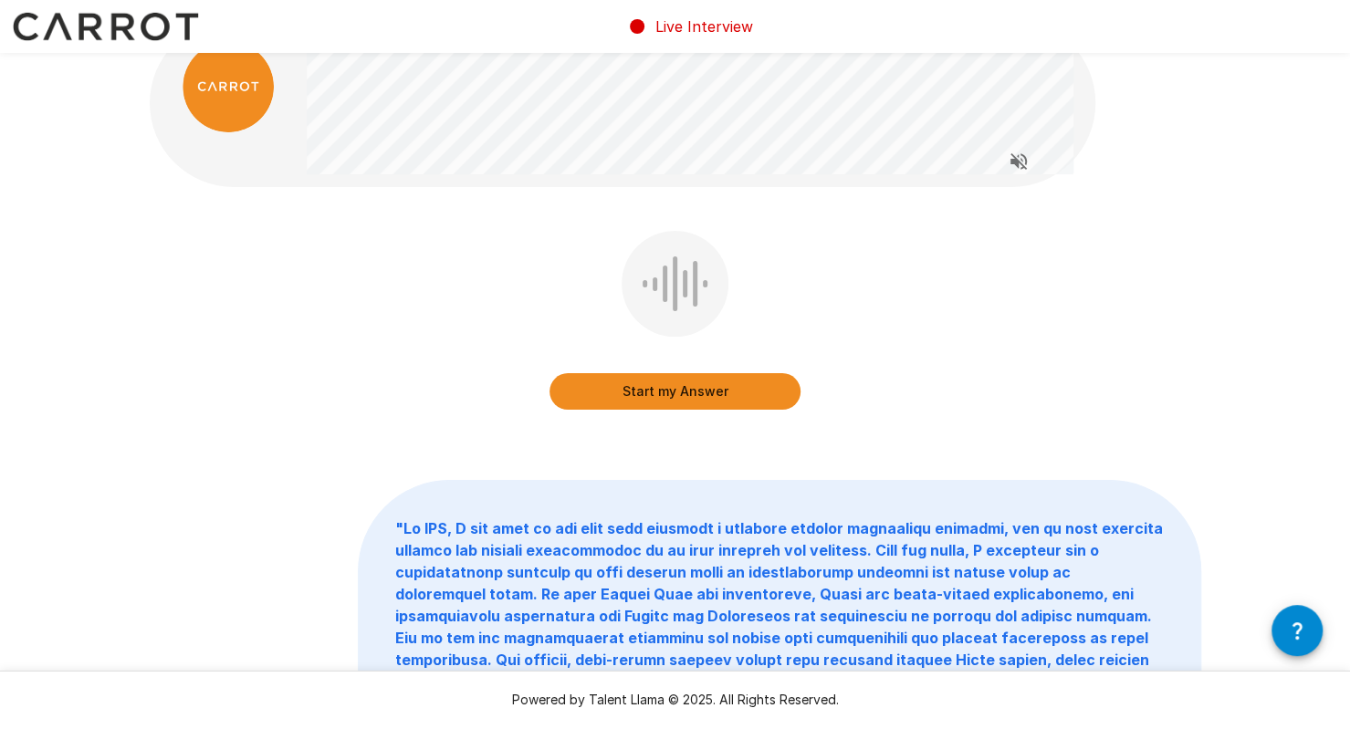
click at [646, 394] on button "Start my Answer" at bounding box center [675, 391] width 251 height 37
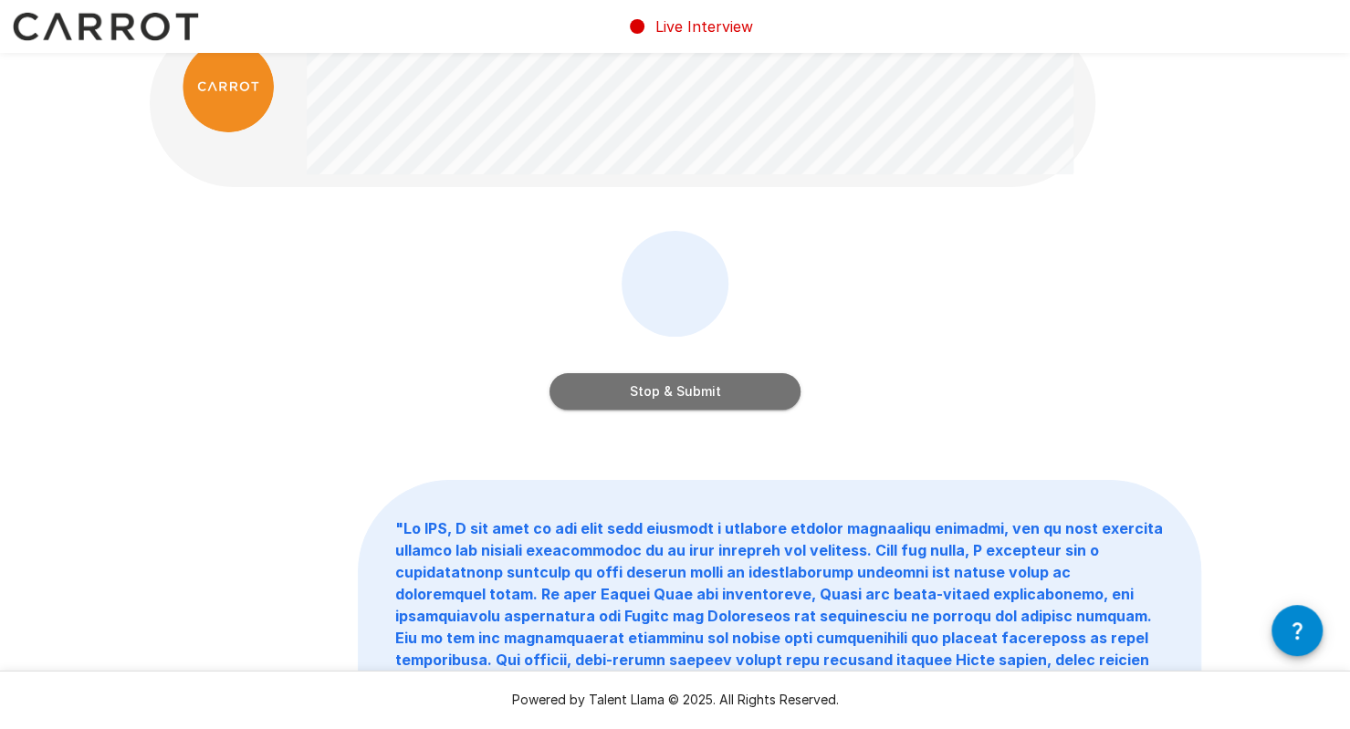
click at [650, 382] on button "Stop & Submit" at bounding box center [675, 391] width 251 height 37
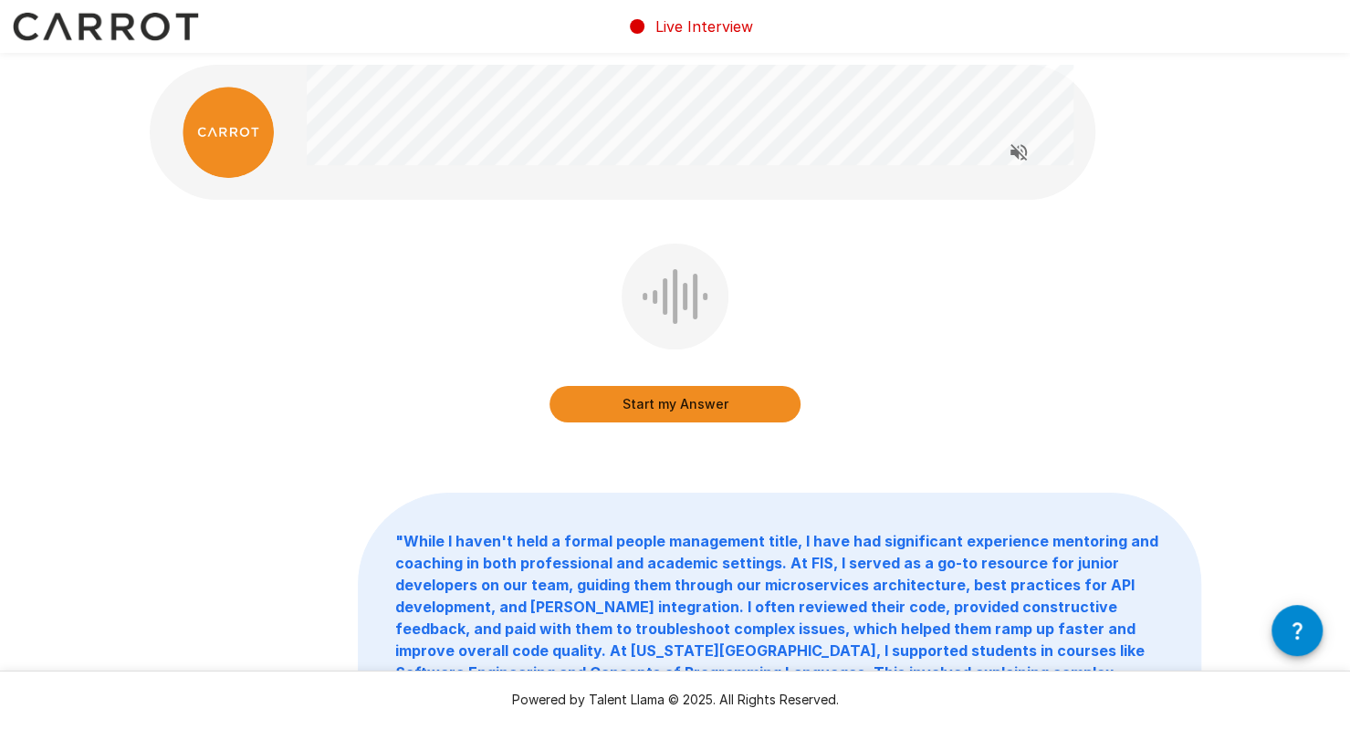
scroll to position [0, 0]
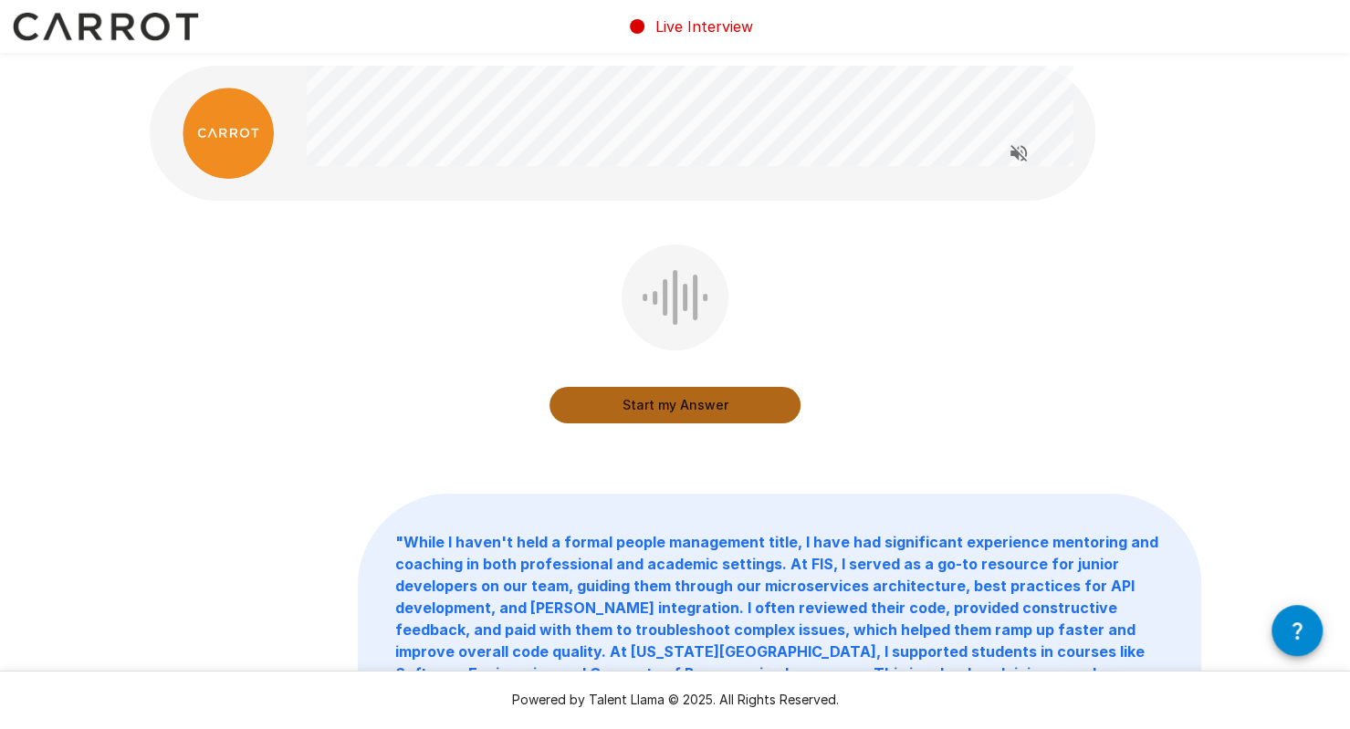
click at [659, 397] on button "Start my Answer" at bounding box center [675, 405] width 251 height 37
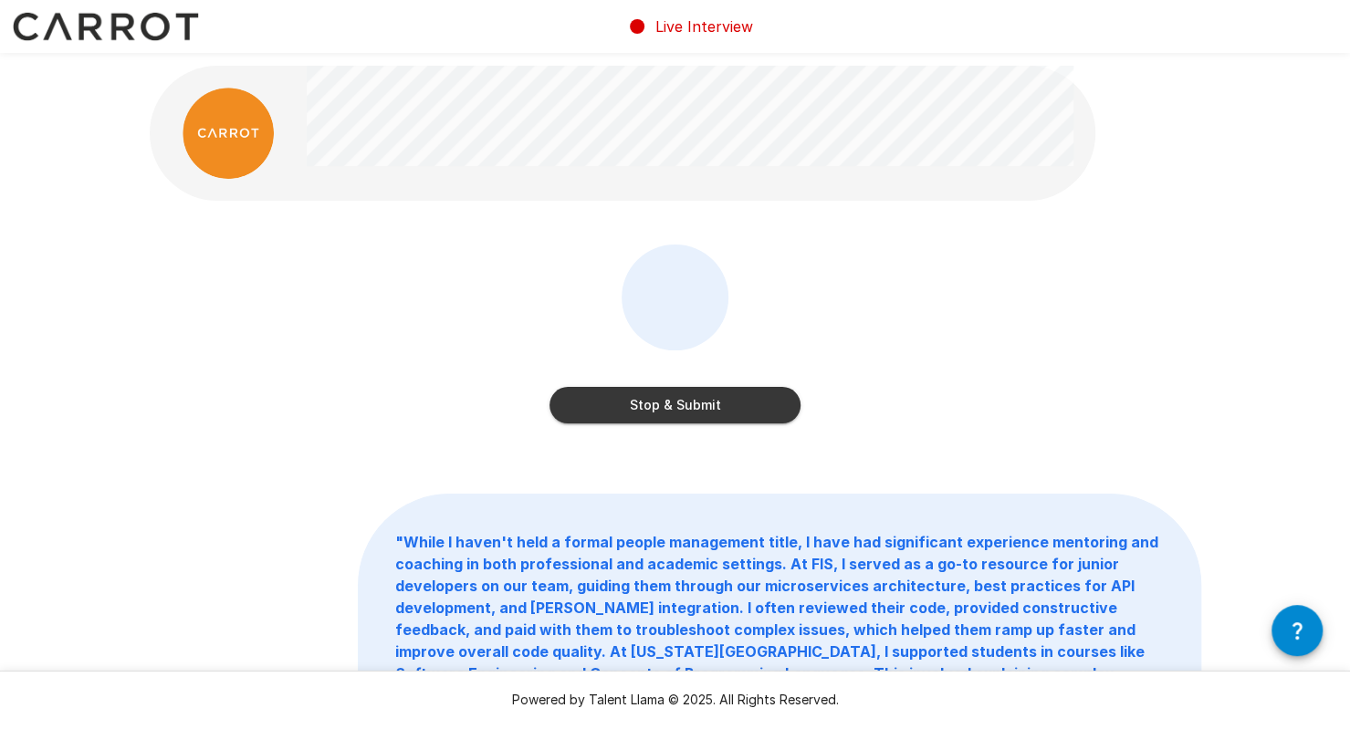
click at [690, 398] on button "Stop & Submit" at bounding box center [675, 405] width 251 height 37
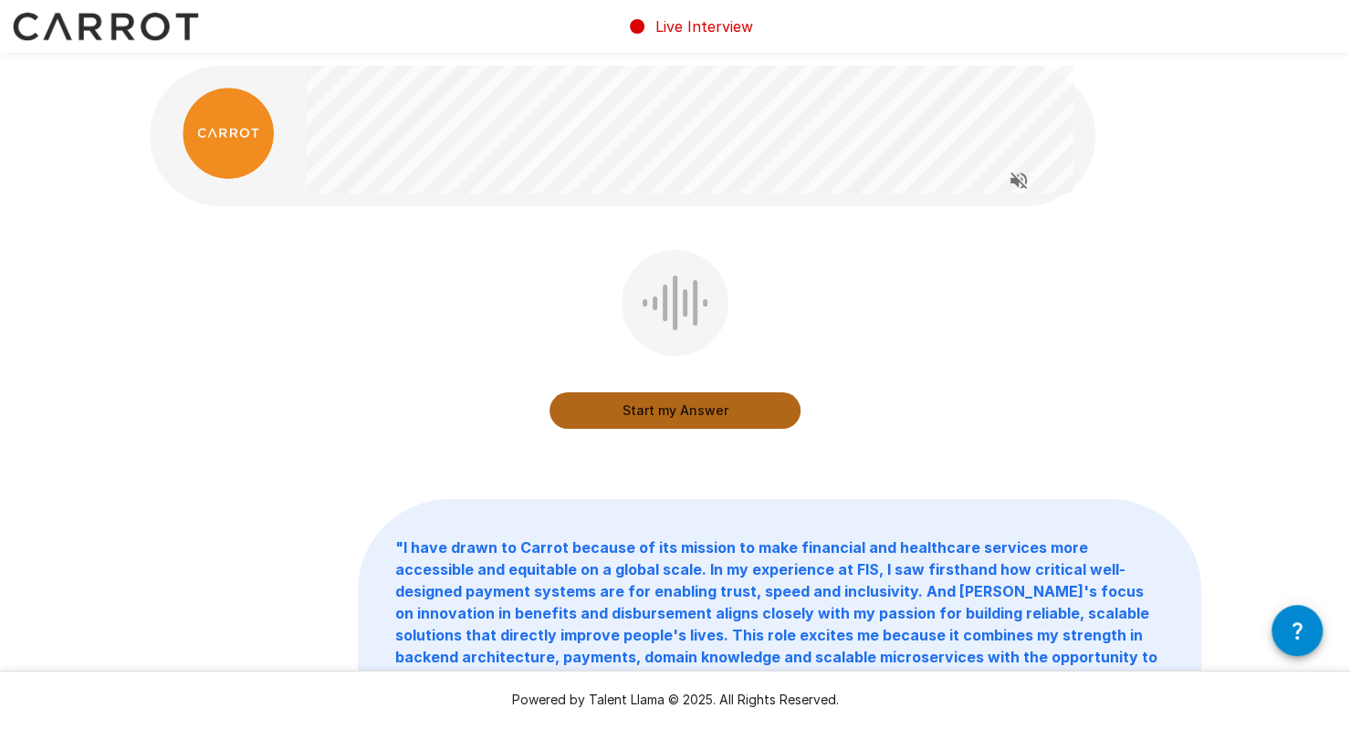
click at [677, 413] on button "Start my Answer" at bounding box center [675, 411] width 251 height 37
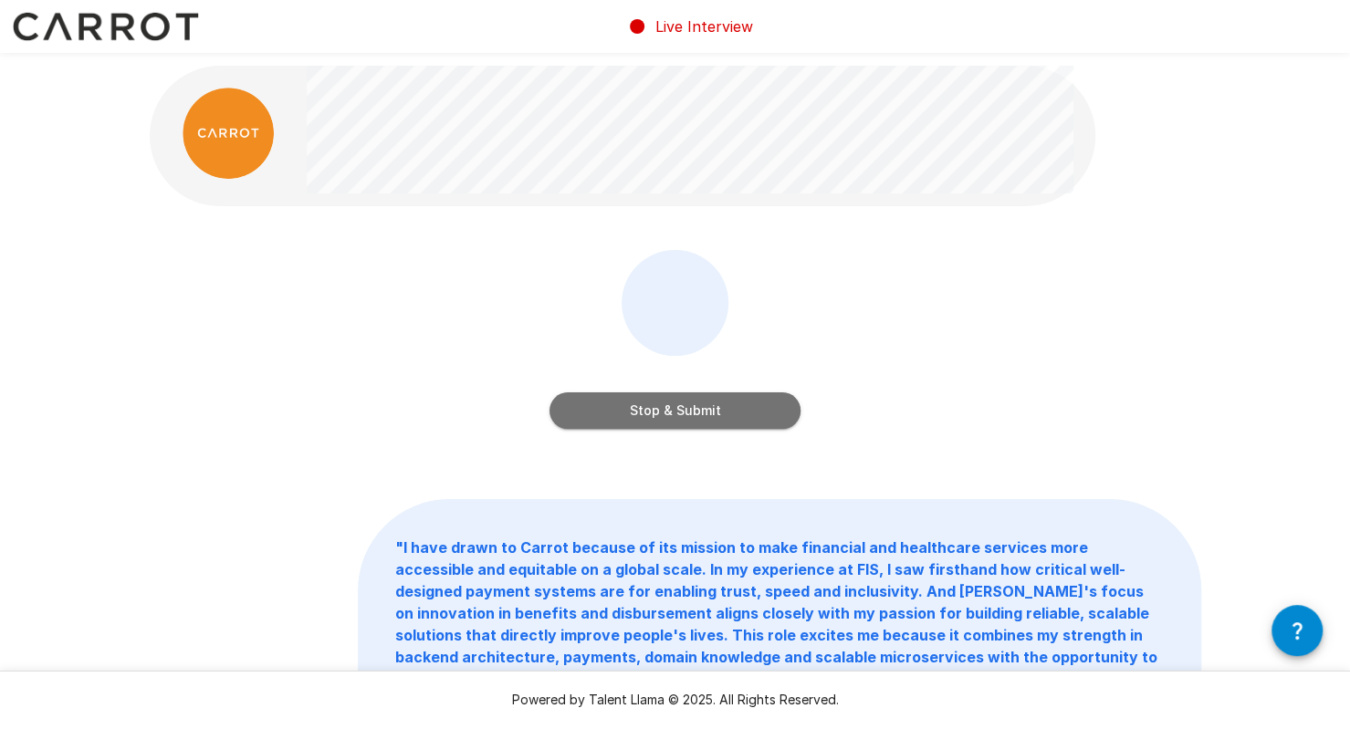
click at [677, 413] on button "Stop & Submit" at bounding box center [675, 411] width 251 height 37
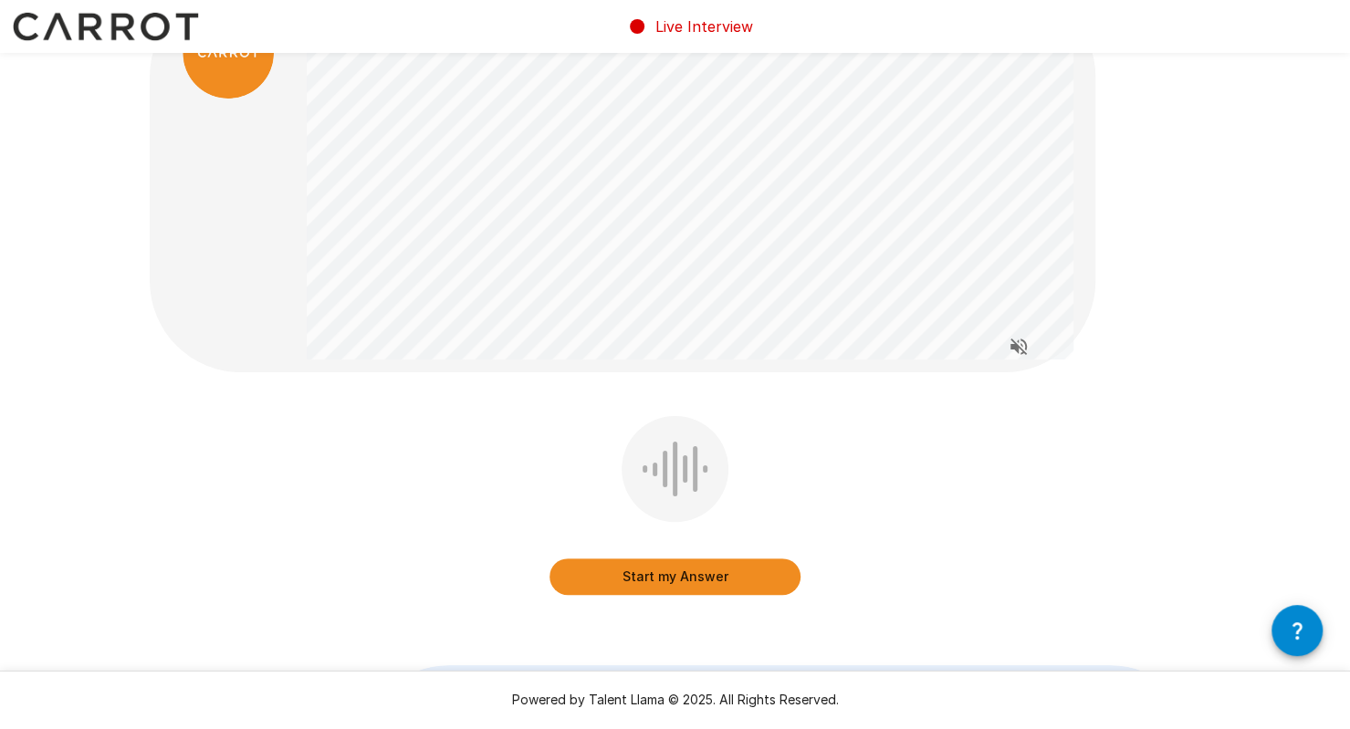
scroll to position [82, 0]
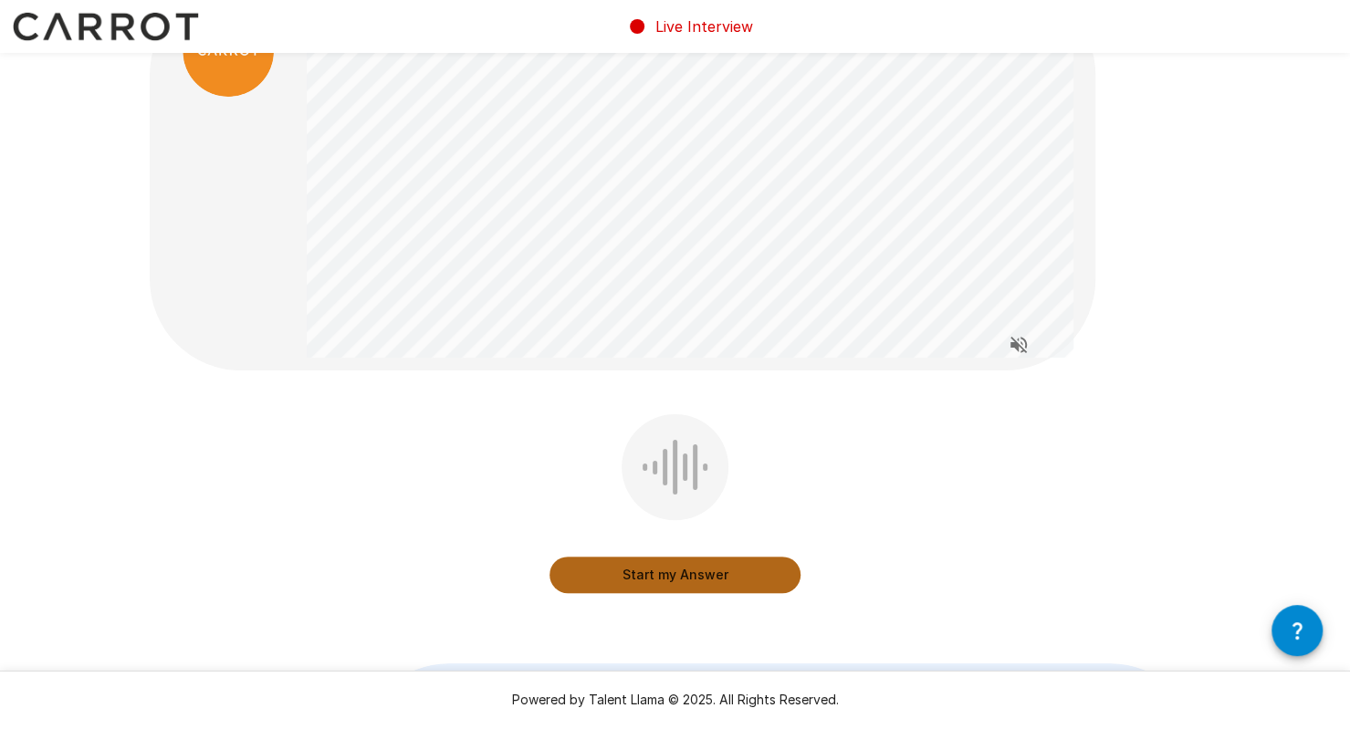
click at [670, 561] on button "Start my Answer" at bounding box center [675, 575] width 251 height 37
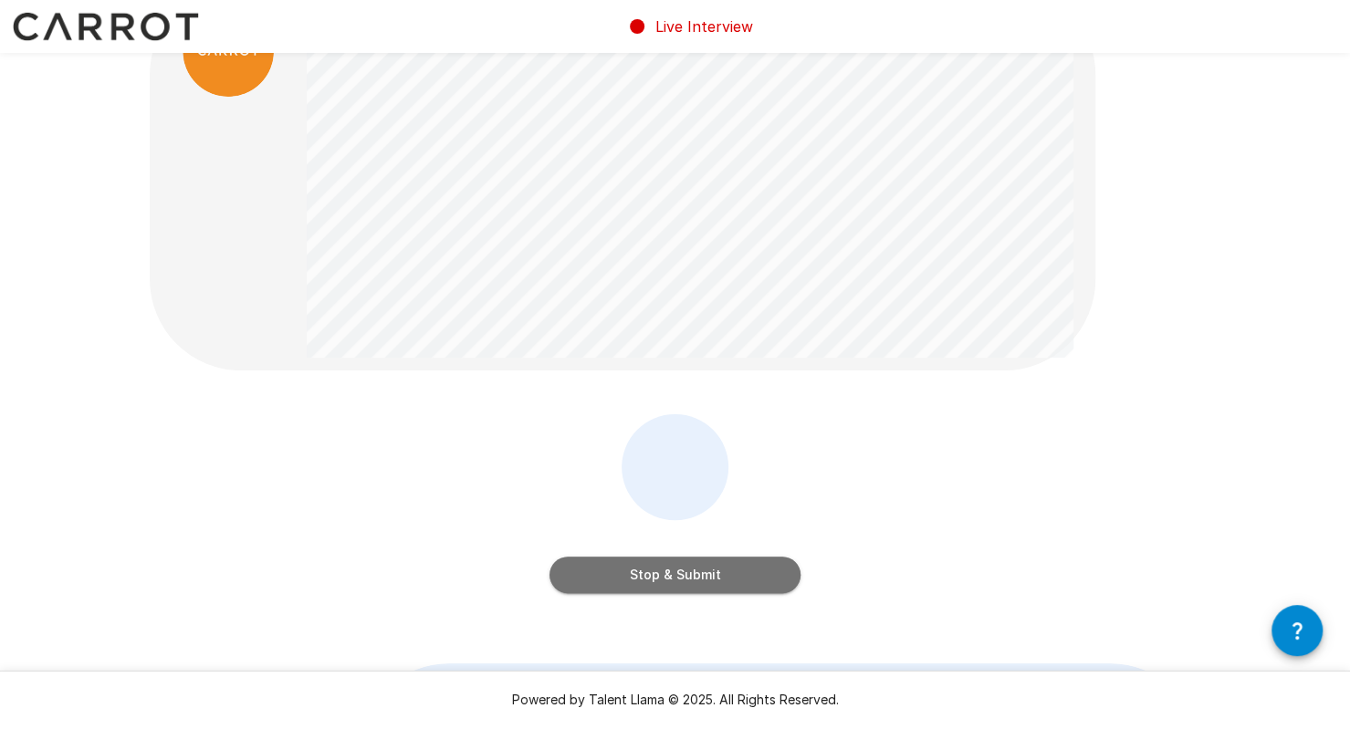
click at [670, 561] on button "Stop & Submit" at bounding box center [675, 575] width 251 height 37
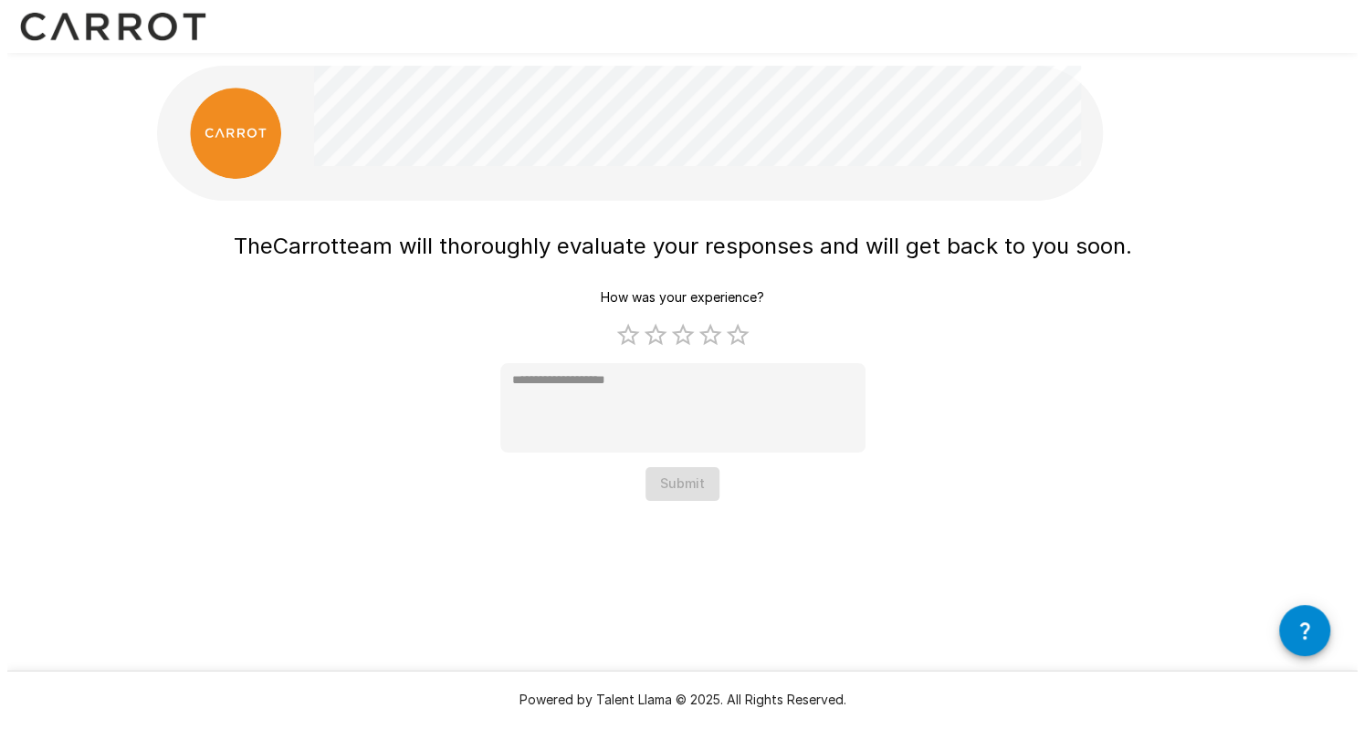
scroll to position [0, 0]
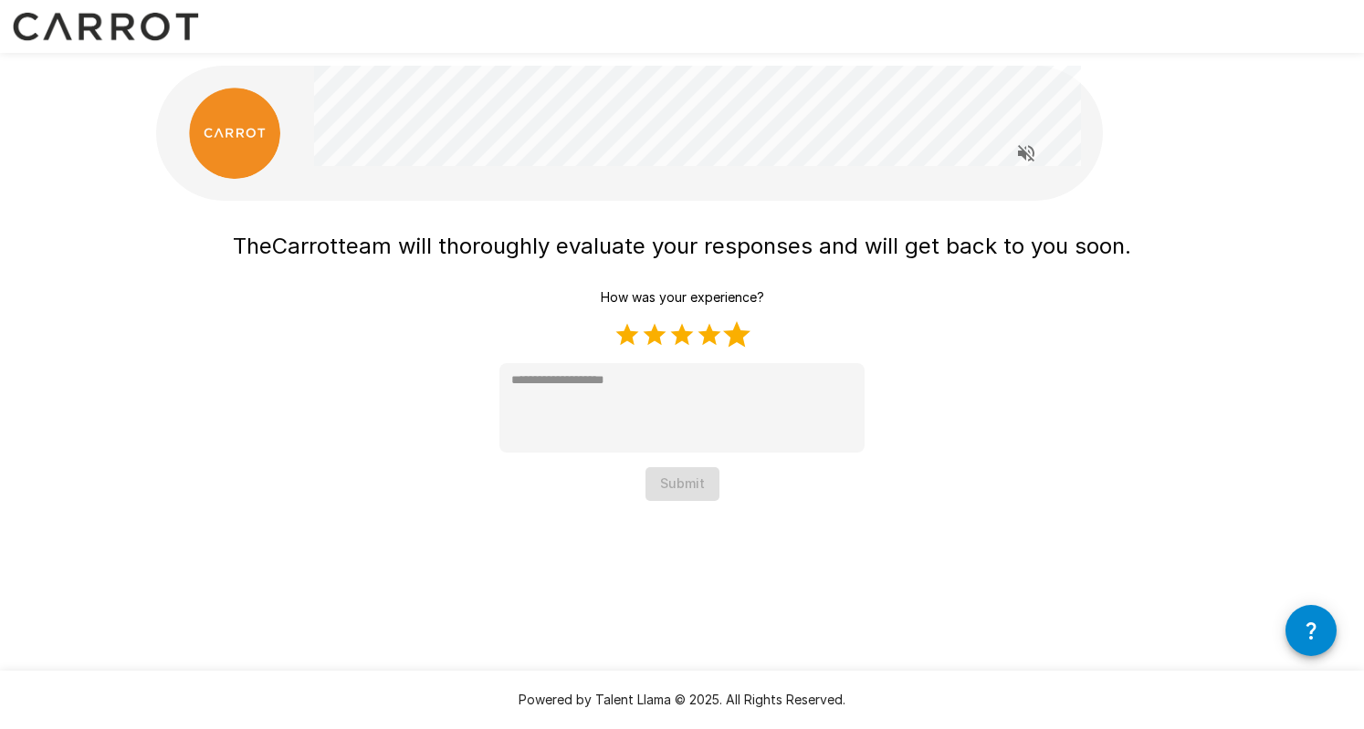
click at [736, 337] on label "5 Stars" at bounding box center [736, 334] width 27 height 27
type textarea "*"
click at [692, 482] on button "Submit" at bounding box center [682, 484] width 74 height 34
